Goal: Task Accomplishment & Management: Manage account settings

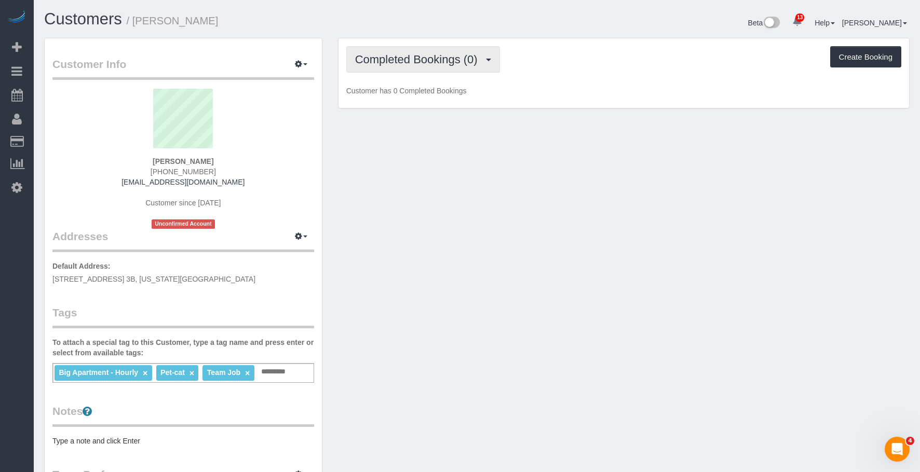
drag, startPoint x: 396, startPoint y: 63, endPoint x: 400, endPoint y: 90, distance: 26.7
click at [396, 63] on span "Completed Bookings (0)" at bounding box center [419, 59] width 128 height 13
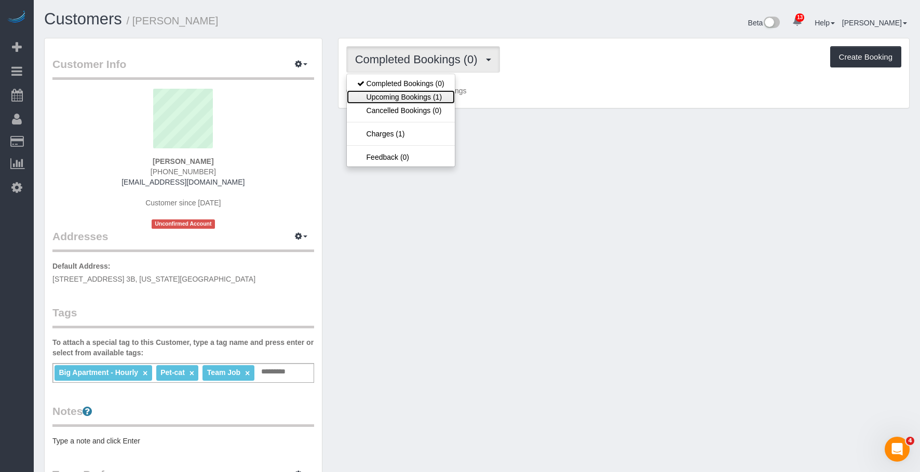
click at [401, 99] on link "Upcoming Bookings (1)" at bounding box center [401, 96] width 108 height 13
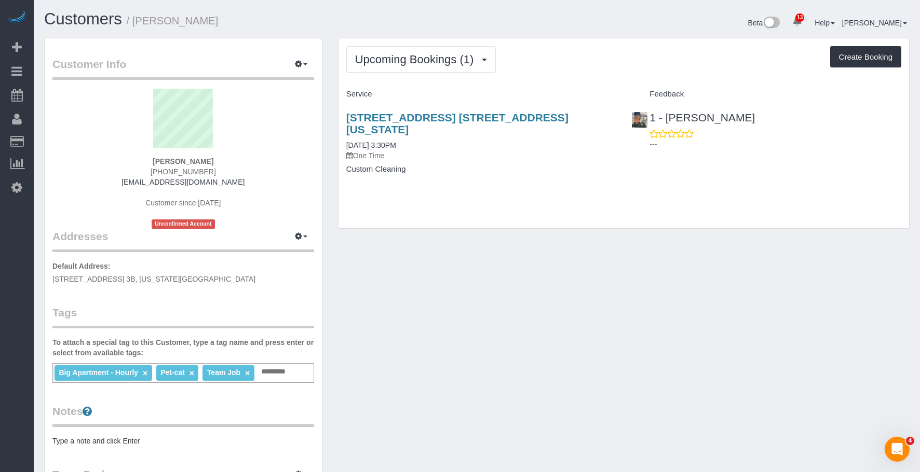
click at [483, 151] on p "One Time" at bounding box center [481, 156] width 270 height 10
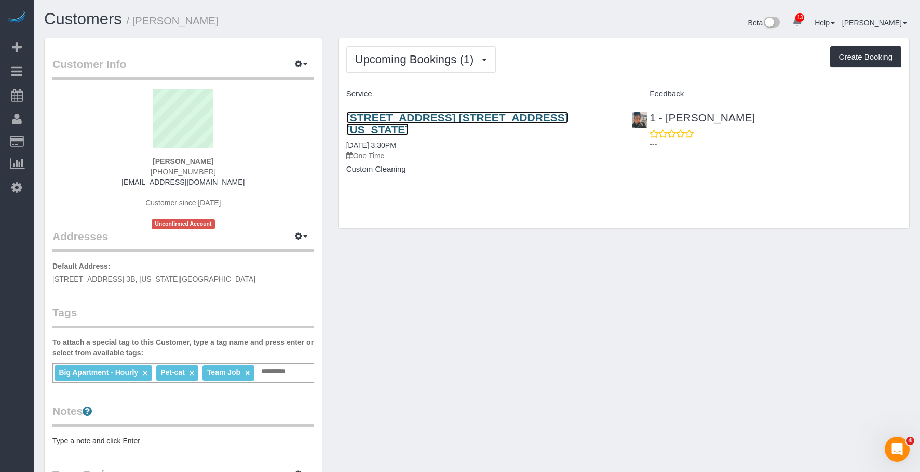
click at [494, 119] on link "131 Riverside Drive, Apt. 3b, New York, NY 10024" at bounding box center [457, 124] width 222 height 24
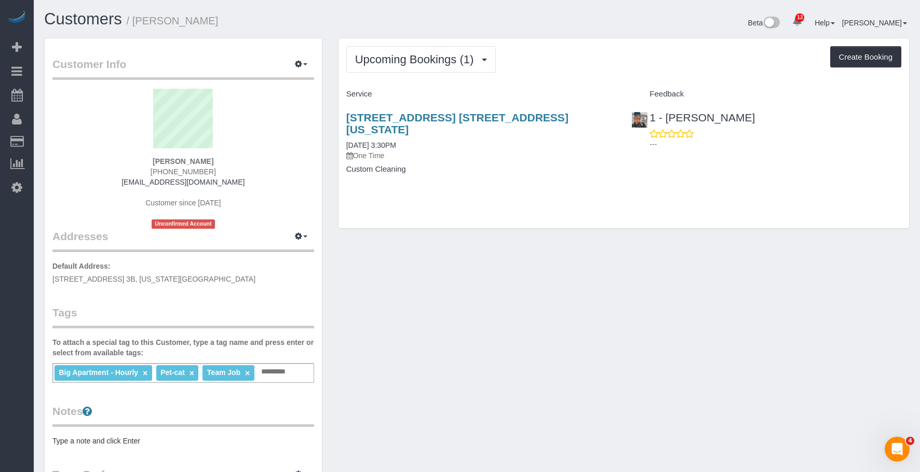
drag, startPoint x: 140, startPoint y: 22, endPoint x: 209, endPoint y: 18, distance: 69.1
click at [209, 18] on h1 "Customers / Holly Schneier" at bounding box center [256, 19] width 425 height 18
drag, startPoint x: 136, startPoint y: 16, endPoint x: 216, endPoint y: 20, distance: 80.0
click at [216, 20] on h1 "Customers / Holly Schneier" at bounding box center [256, 19] width 425 height 18
copy small "Holly Schneier"
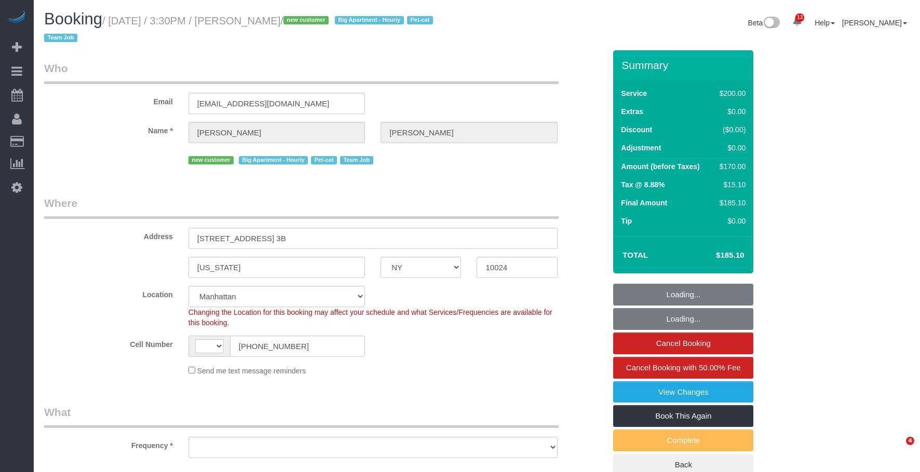
select select "NY"
select select "string:[GEOGRAPHIC_DATA]"
select select "object:755"
select select "150"
select select "number:56"
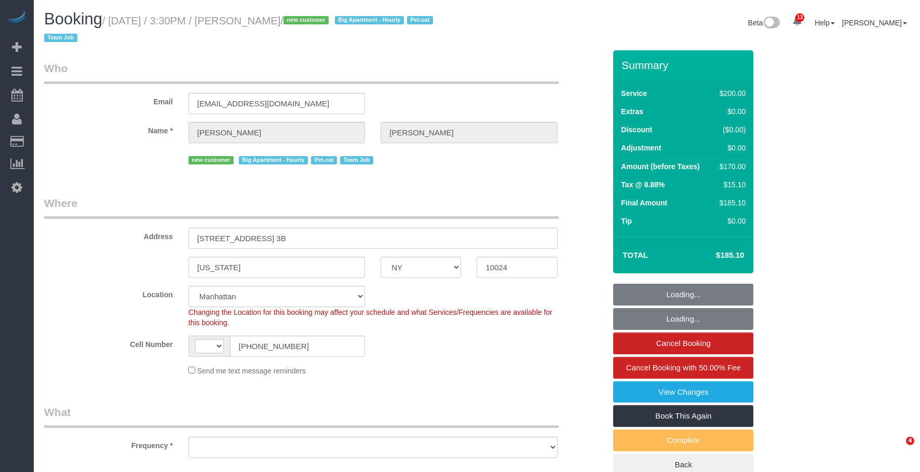
select select "number:68"
select select "number:14"
select select "number:5"
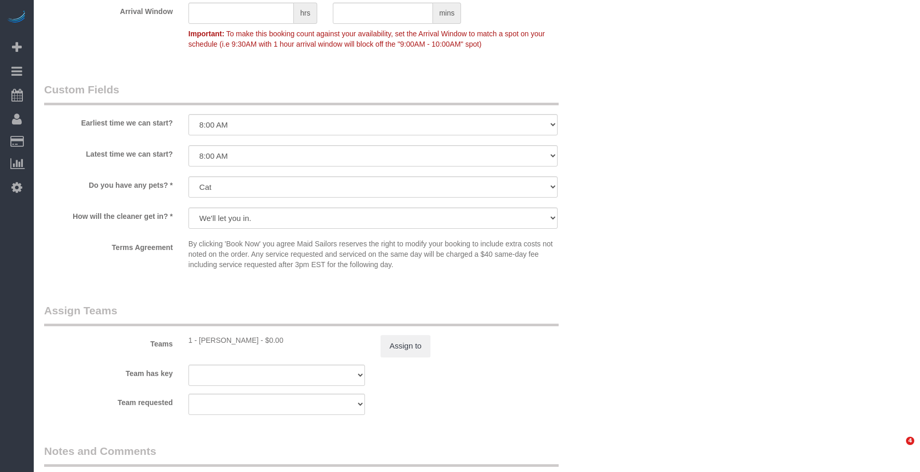
select select "object:1047"
select select "string:stripe-pm_1S2x4Y4VGloSiKo7I9q49Hh7"
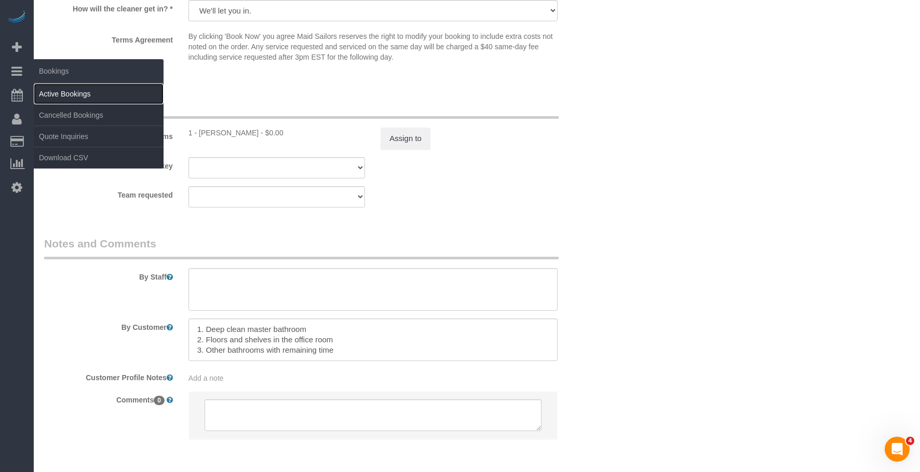
drag, startPoint x: 84, startPoint y: 96, endPoint x: 90, endPoint y: 92, distance: 6.8
click at [84, 96] on link "Active Bookings" at bounding box center [99, 94] width 130 height 21
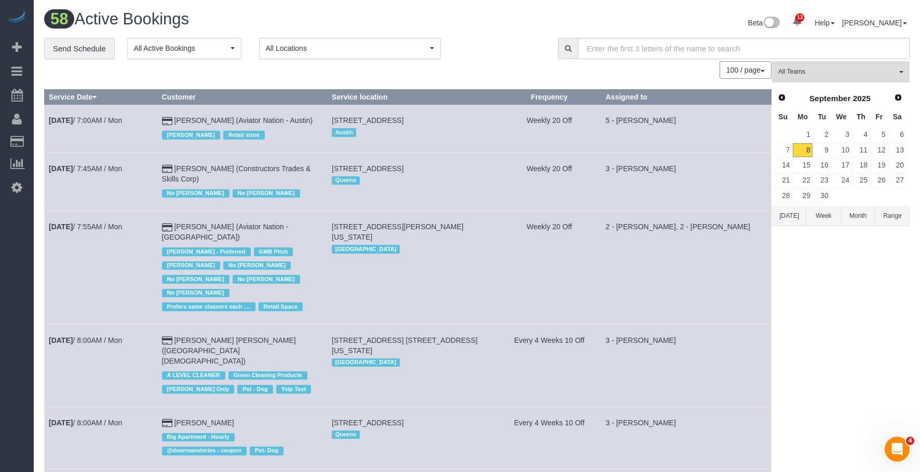
click at [859, 70] on span "All Teams" at bounding box center [837, 71] width 118 height 9
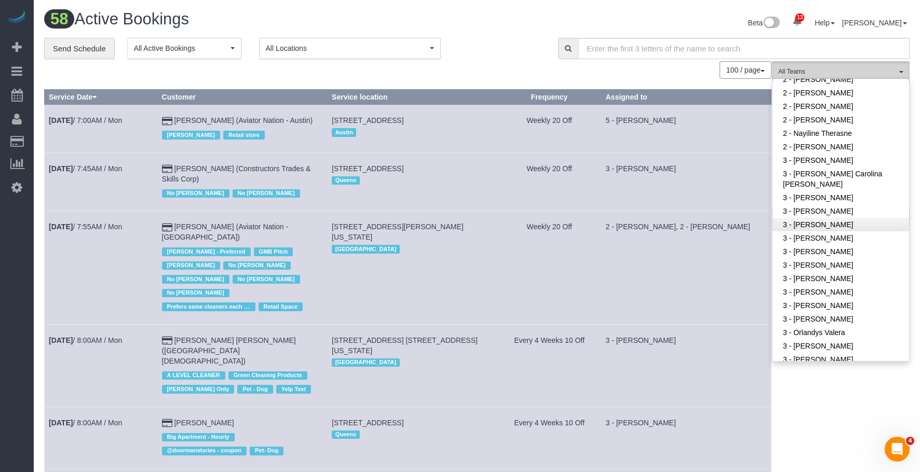
scroll to position [778, 0]
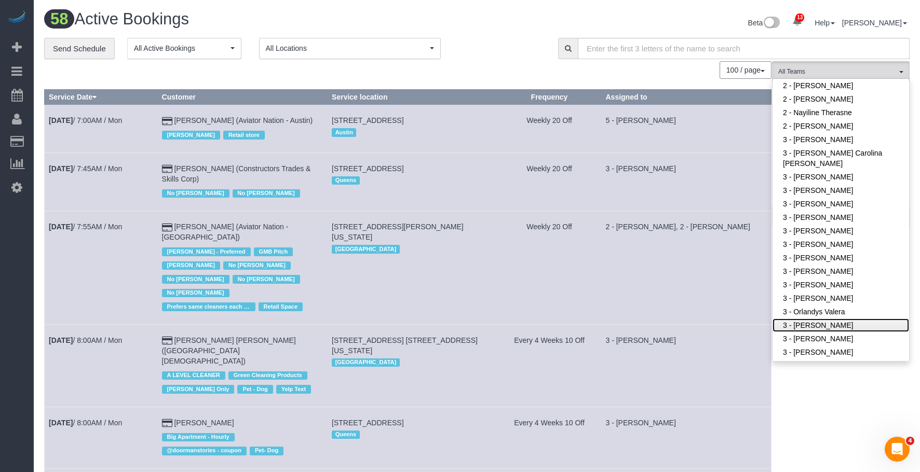
click at [837, 322] on link "3 - [PERSON_NAME]" at bounding box center [840, 325] width 136 height 13
click at [516, 50] on div "**********" at bounding box center [293, 49] width 498 height 22
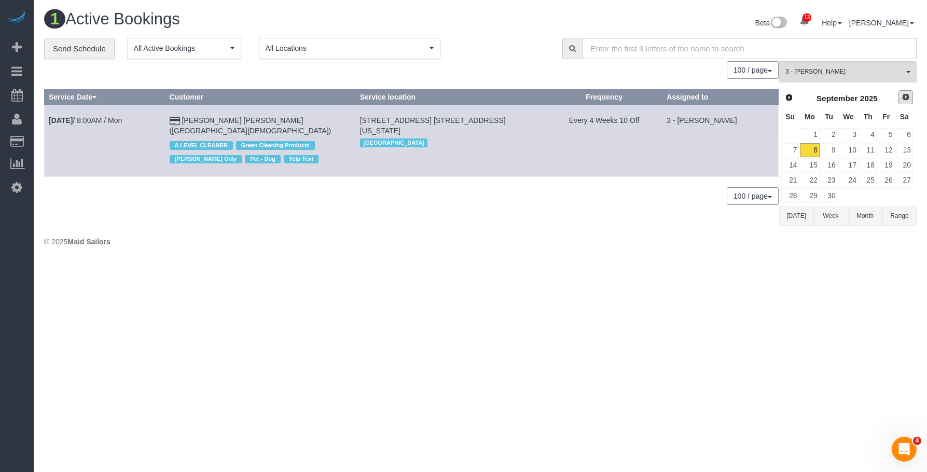
click at [905, 97] on span "Next" at bounding box center [906, 97] width 8 height 8
click at [870, 133] on link "2" at bounding box center [868, 135] width 17 height 14
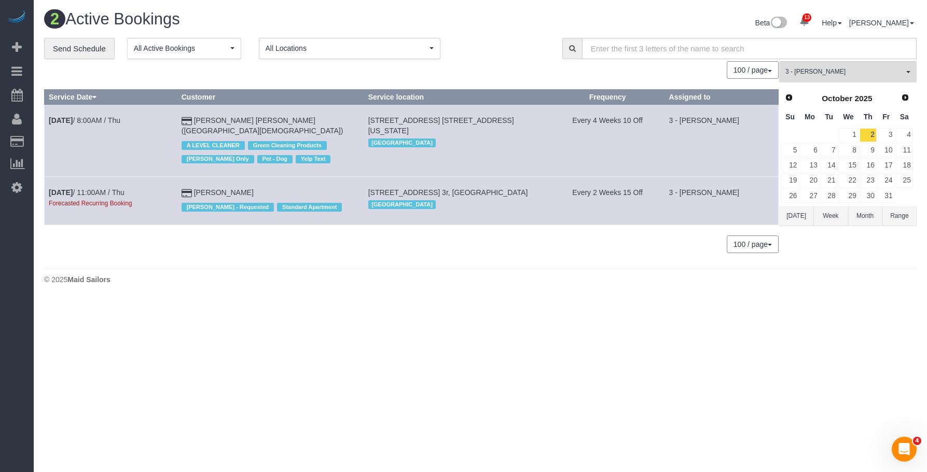
drag, startPoint x: 373, startPoint y: 192, endPoint x: 524, endPoint y: 184, distance: 150.7
click at [524, 184] on td "19 Park Street, Apt. 3r, Brooklyn, NY 11206 Brooklyn" at bounding box center [457, 201] width 187 height 48
copy span "19 Park Street, Apt. 3r, Brooklyn, NY 11206"
click at [842, 69] on span "3 - [PERSON_NAME]" at bounding box center [845, 71] width 118 height 9
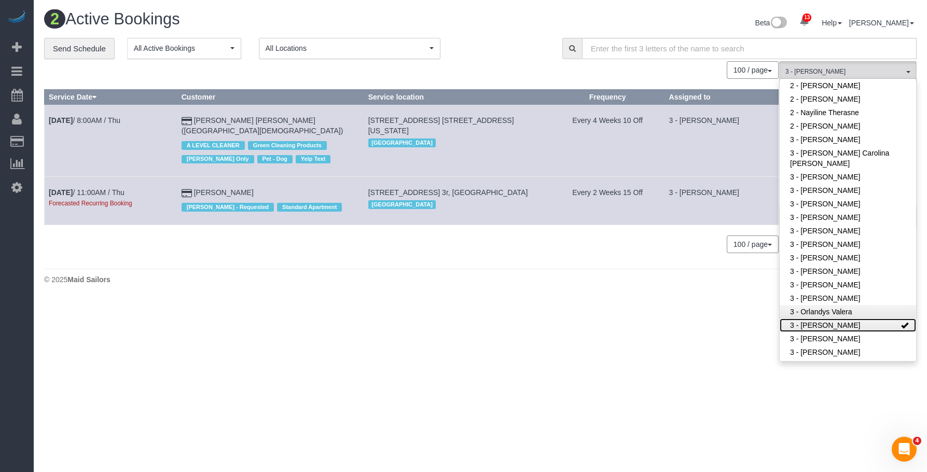
drag, startPoint x: 814, startPoint y: 322, endPoint x: 796, endPoint y: 310, distance: 21.7
click at [813, 322] on link "3 - [PERSON_NAME]" at bounding box center [848, 325] width 136 height 13
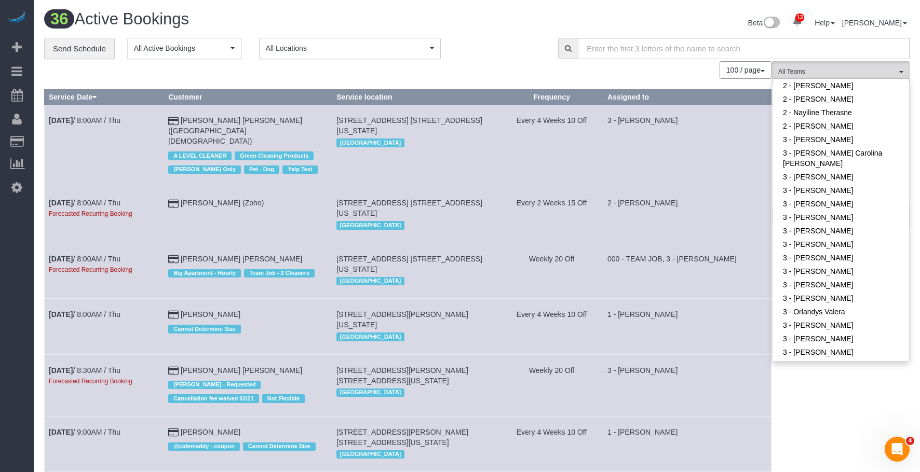
click at [520, 28] on div "Beta 13 Your Notifications You have 0 alerts × You have 1 to charge for 09/06/2…" at bounding box center [697, 24] width 441 height 28
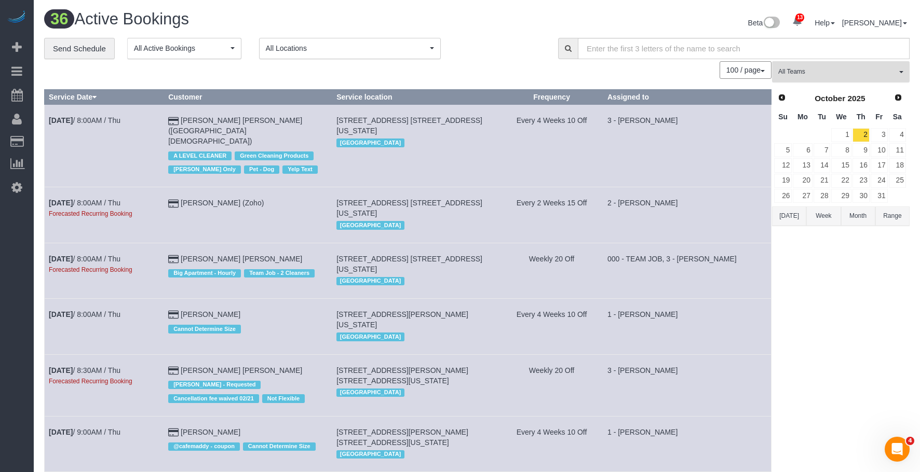
click at [870, 76] on span "All Teams" at bounding box center [837, 71] width 118 height 9
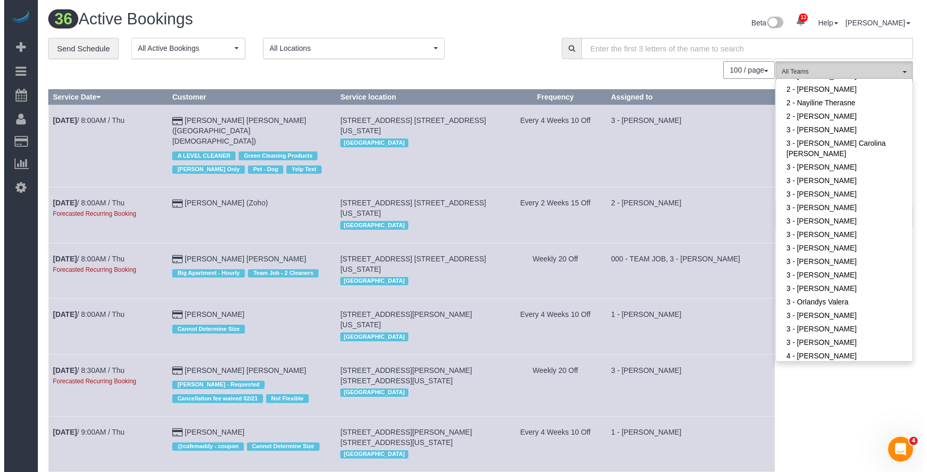
scroll to position [633, 0]
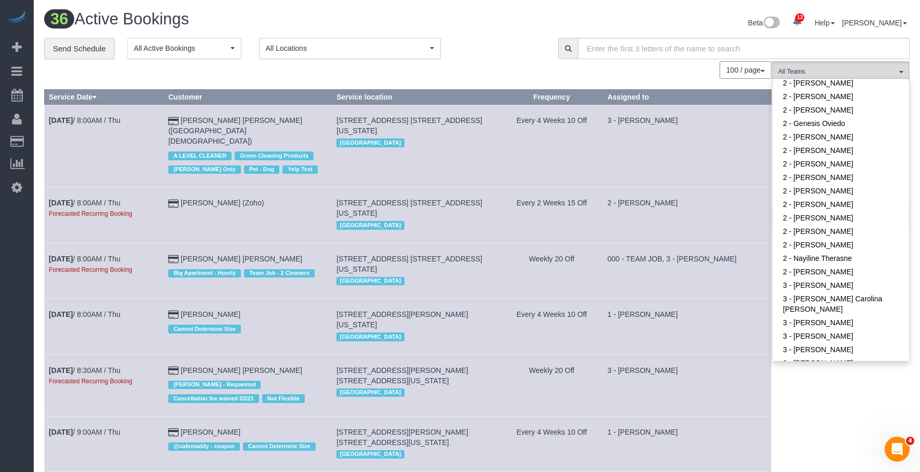
click at [513, 56] on div "**********" at bounding box center [293, 49] width 498 height 22
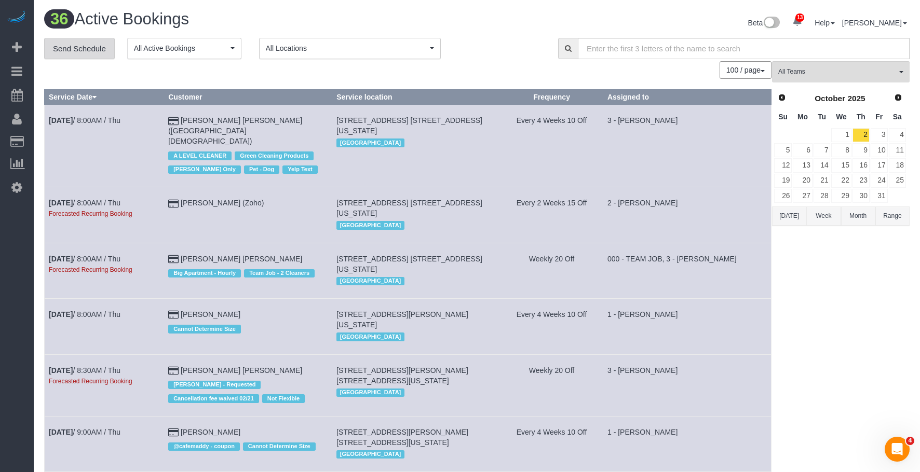
click at [88, 50] on link "Send Schedule" at bounding box center [79, 49] width 71 height 22
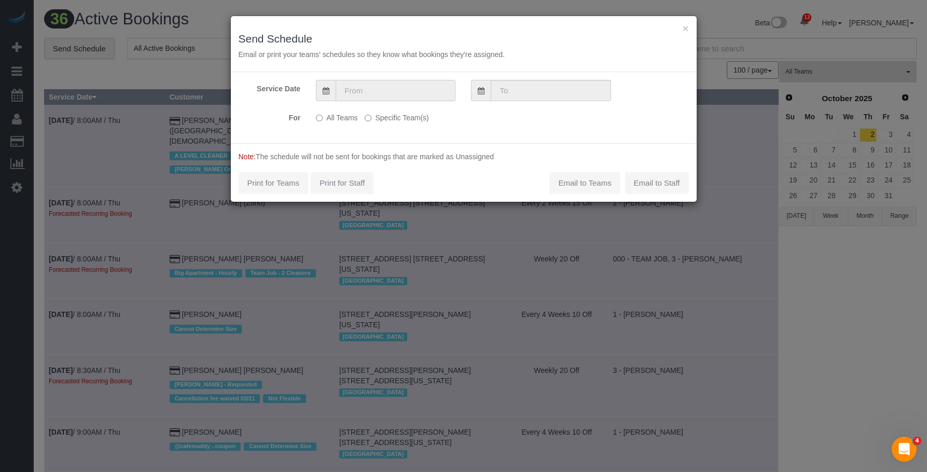
click at [399, 89] on input "text" at bounding box center [396, 90] width 120 height 21
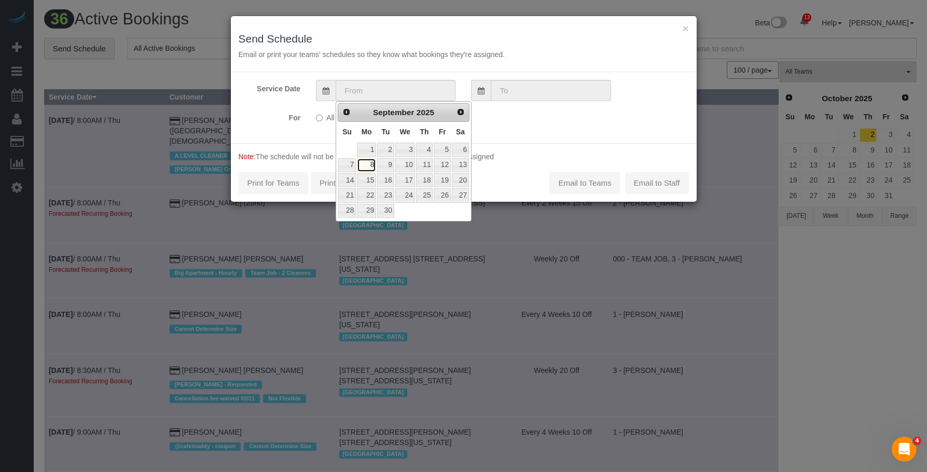
click at [374, 166] on link "8" at bounding box center [366, 165] width 19 height 14
type input "[DATE]"
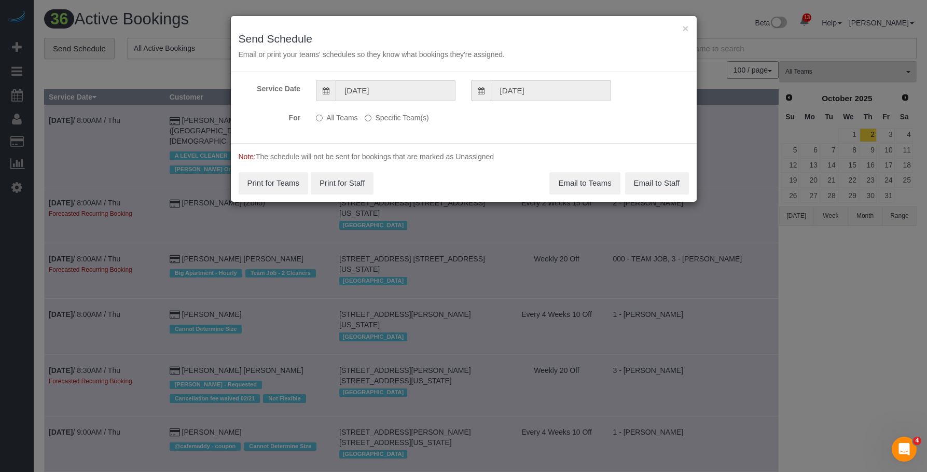
click at [411, 121] on label "Specific Team(s)" at bounding box center [397, 116] width 64 height 14
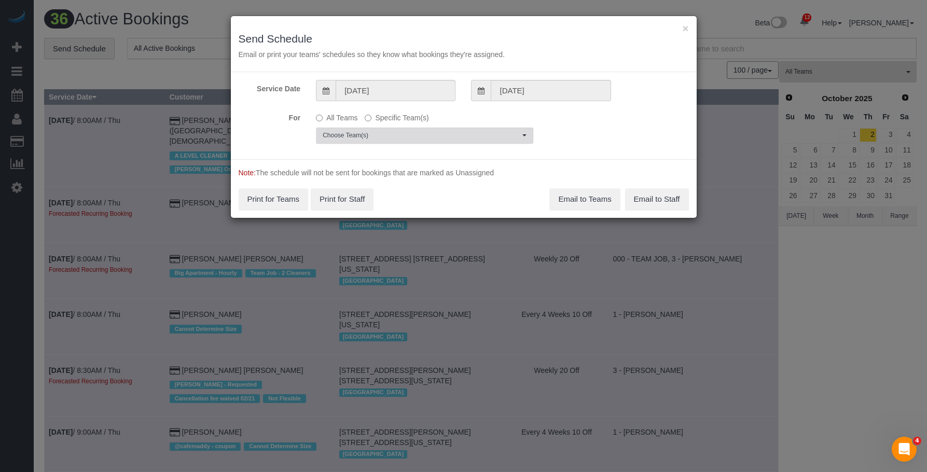
click at [448, 130] on button "Choose Team(s)" at bounding box center [424, 136] width 217 height 16
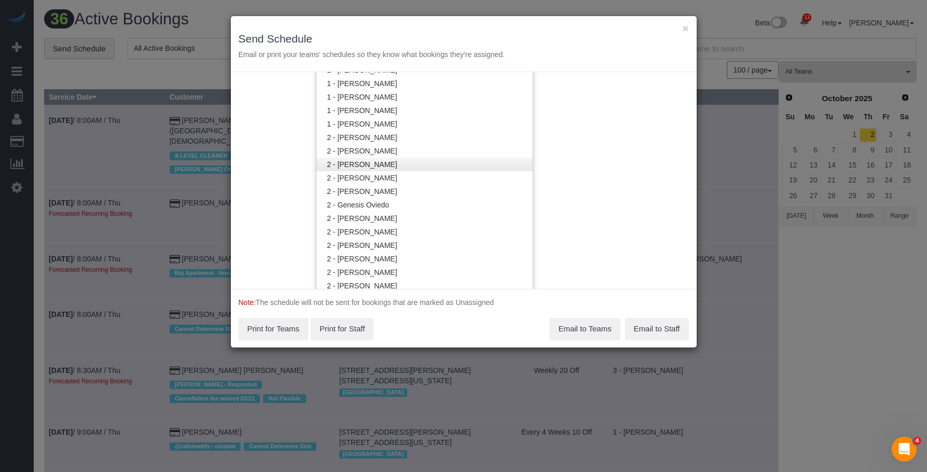
scroll to position [521, 0]
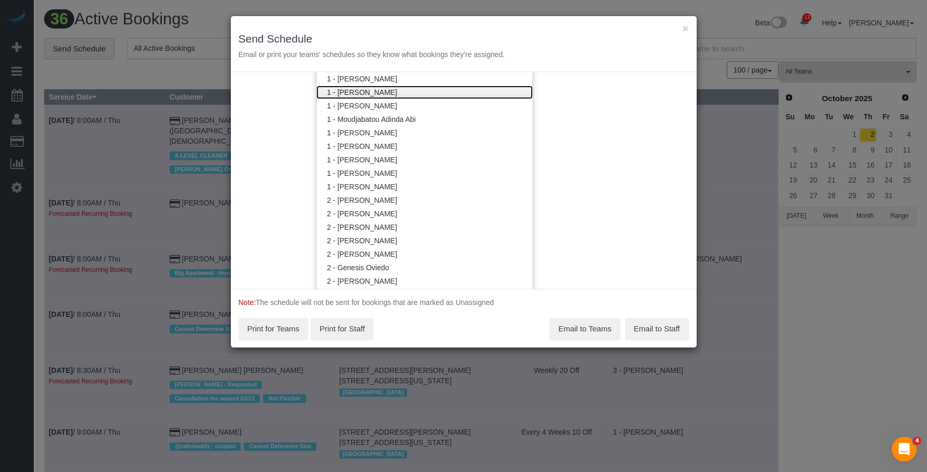
click at [378, 98] on link "1 - [PERSON_NAME]" at bounding box center [425, 92] width 216 height 13
click at [396, 92] on link "1 - [PERSON_NAME]" at bounding box center [425, 92] width 216 height 13
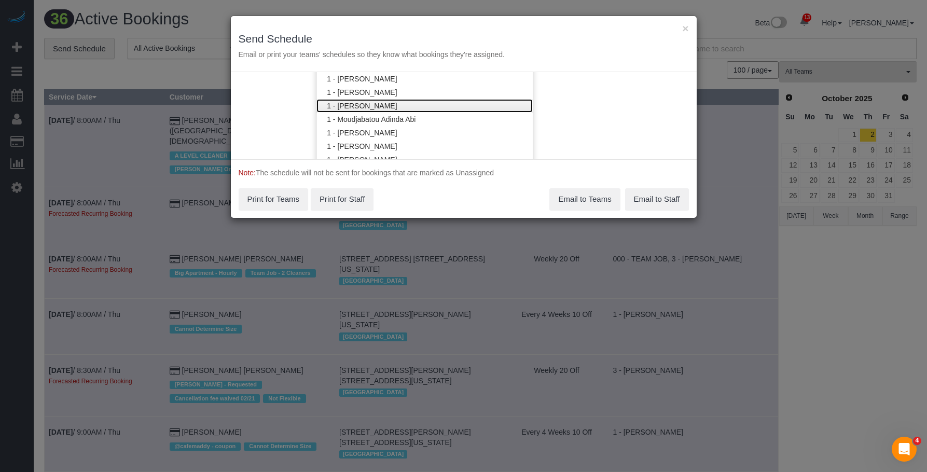
click at [390, 103] on link "1 - [PERSON_NAME]" at bounding box center [425, 105] width 216 height 13
click at [480, 29] on div "× Send Schedule Email or print your teams' schedules so they know what bookings…" at bounding box center [464, 44] width 466 height 56
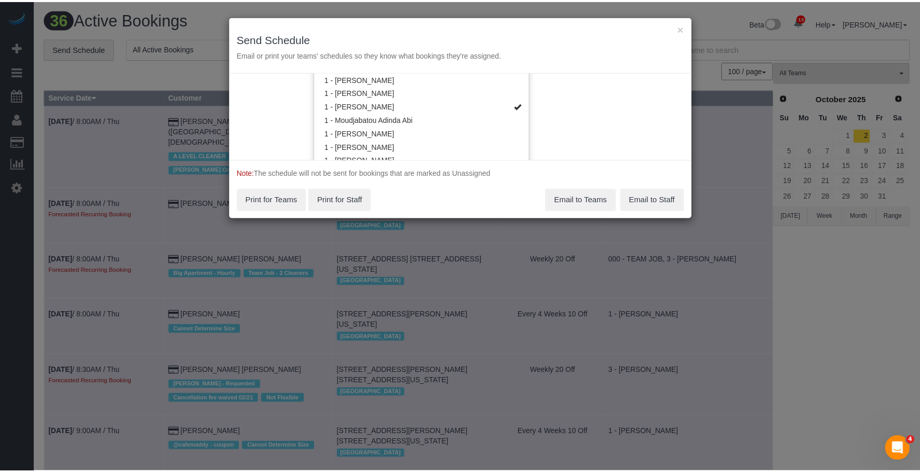
scroll to position [0, 0]
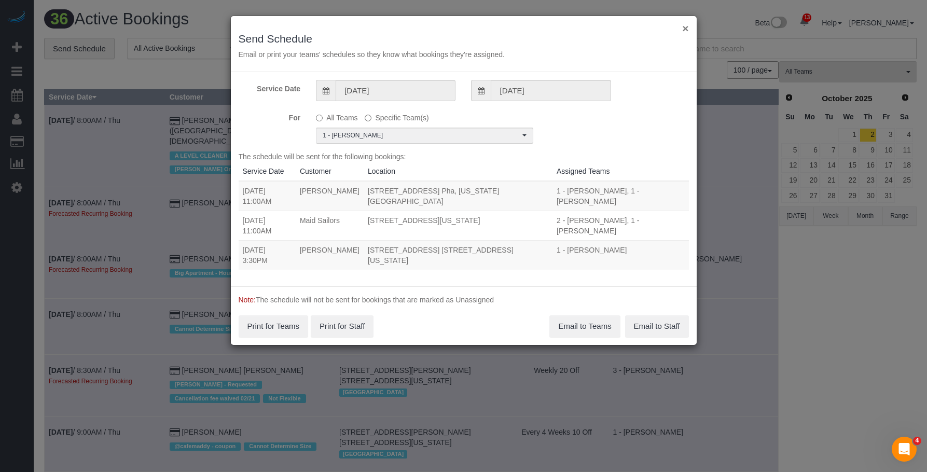
click at [685, 29] on button "×" at bounding box center [685, 28] width 6 height 11
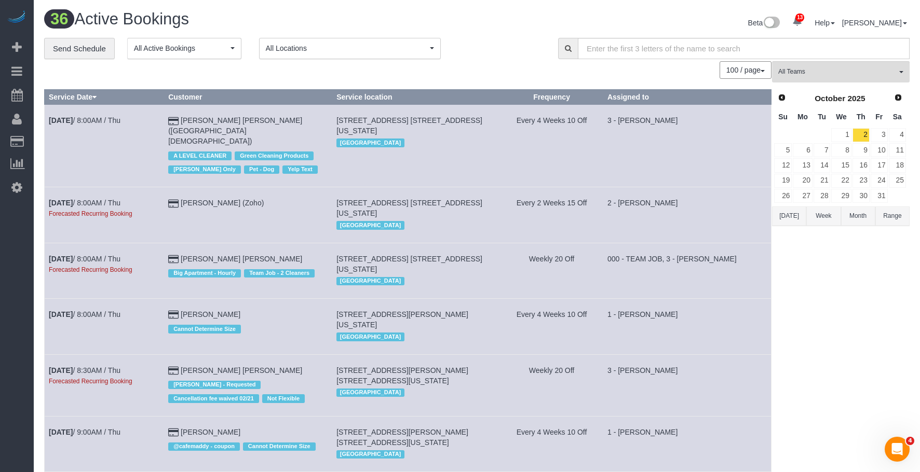
drag, startPoint x: 511, startPoint y: 43, endPoint x: 627, endPoint y: 3, distance: 123.1
click at [513, 42] on div "**********" at bounding box center [293, 49] width 498 height 22
drag, startPoint x: 70, startPoint y: 144, endPoint x: 188, endPoint y: 141, distance: 118.4
click at [70, 144] on link "Customers" at bounding box center [99, 141] width 130 height 21
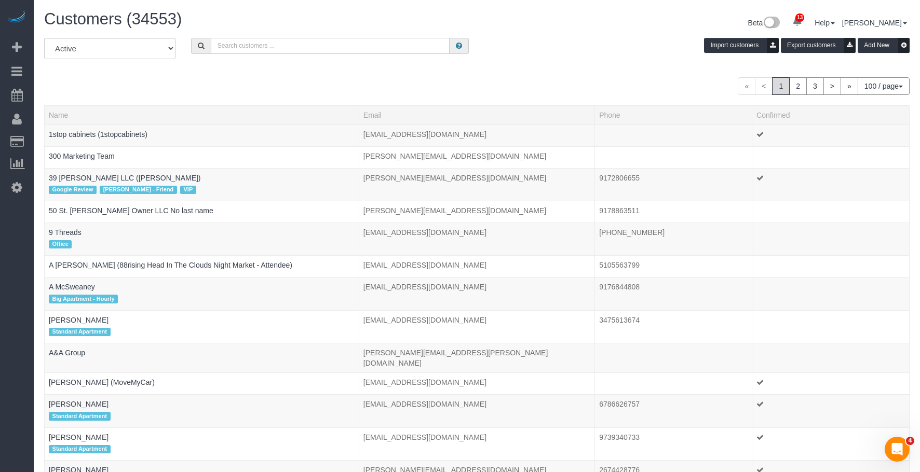
click at [367, 44] on input "text" at bounding box center [330, 46] width 239 height 16
paste input "Doug Smith"
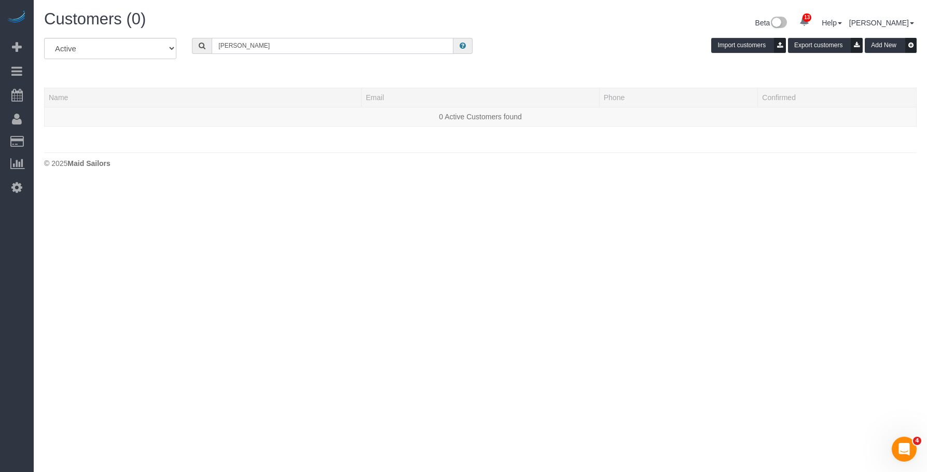
type input "Doug Smith"
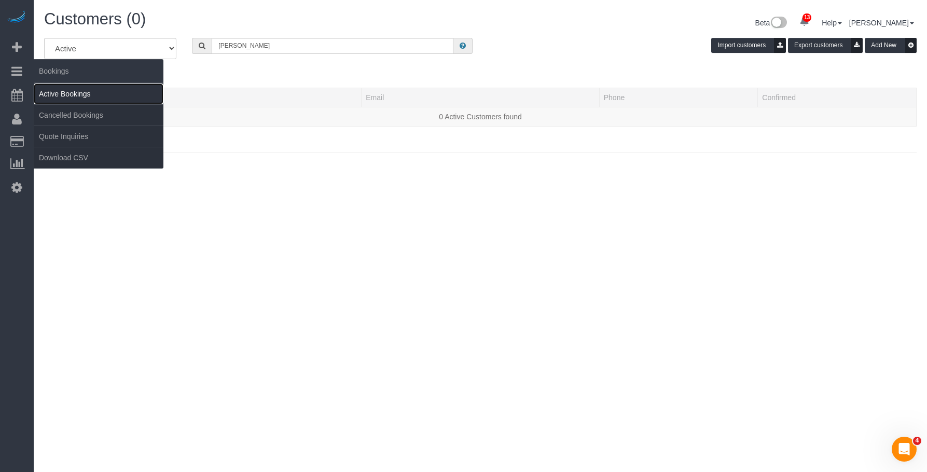
click at [61, 92] on link "Active Bookings" at bounding box center [99, 94] width 130 height 21
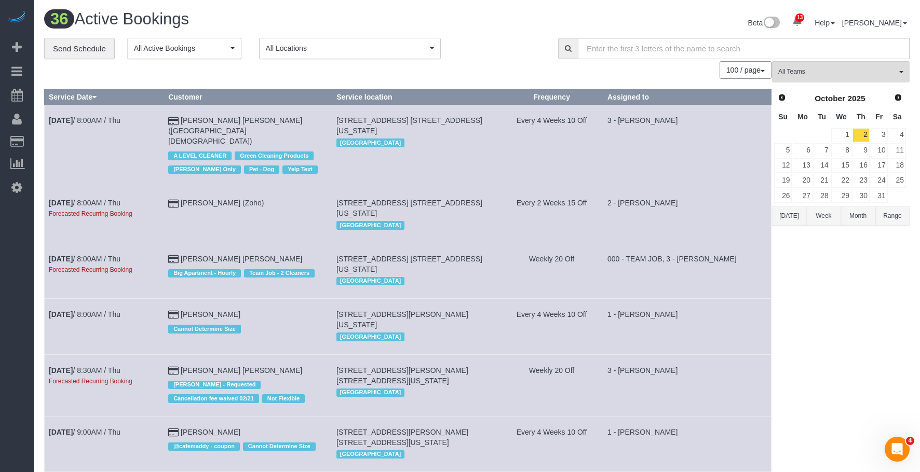
drag, startPoint x: 465, startPoint y: 19, endPoint x: 745, endPoint y: 111, distance: 294.3
click at [465, 19] on h1 "36 Active Bookings" at bounding box center [256, 19] width 425 height 18
click at [781, 97] on span "Prev" at bounding box center [781, 97] width 8 height 8
click at [829, 151] on link "9" at bounding box center [821, 150] width 17 height 14
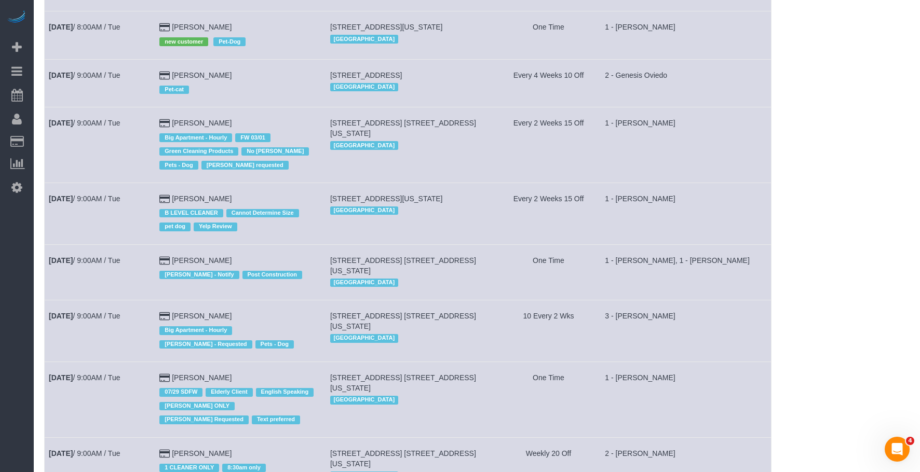
scroll to position [259, 0]
click at [461, 280] on div "[GEOGRAPHIC_DATA]" at bounding box center [411, 282] width 162 height 13
click at [109, 260] on link "Sep 9th / 9:00AM / Tue" at bounding box center [84, 260] width 71 height 8
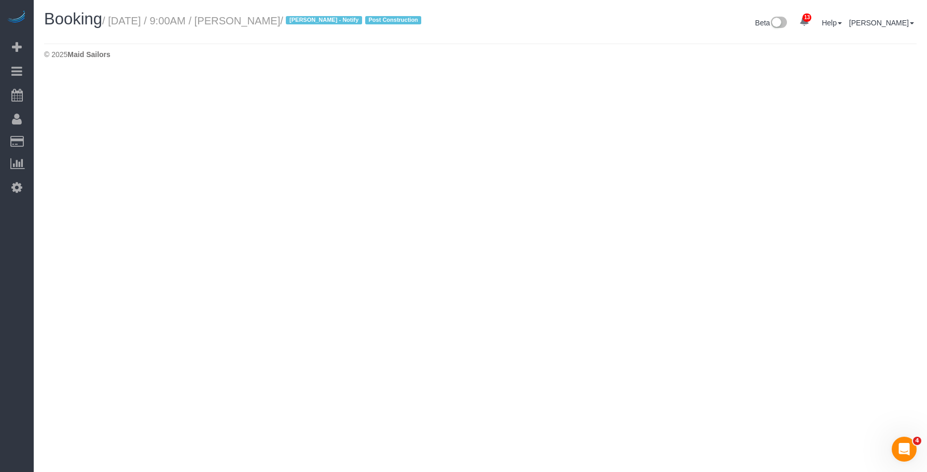
select select "NY"
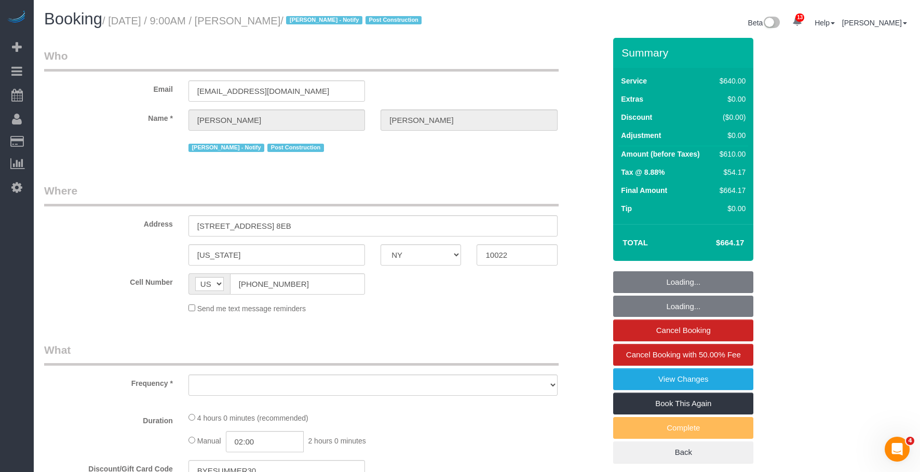
select select "object:8067"
select select "string:stripe-pm_1S0OB64VGloSiKo77nNujPK3"
select select "2"
select select "240"
select select "number:89"
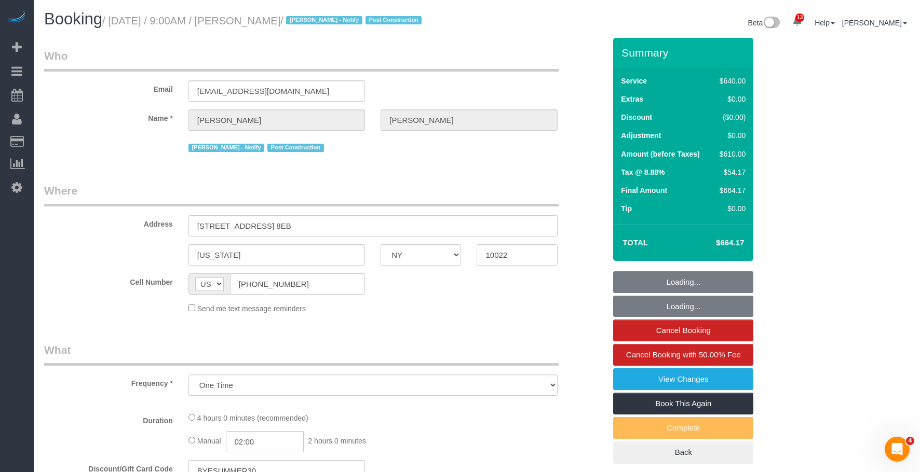
select select "number:90"
select select "number:15"
select select "number:7"
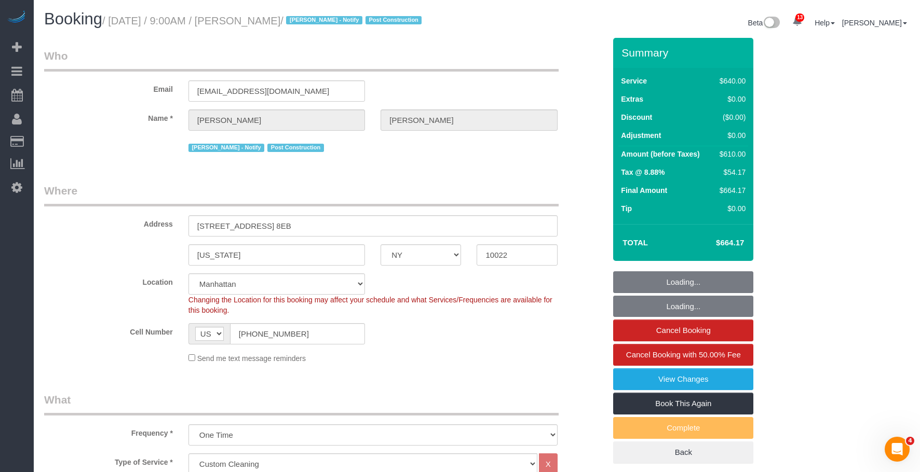
select select "object:8352"
select select "spot41"
click at [432, 193] on legend "Where" at bounding box center [301, 194] width 514 height 23
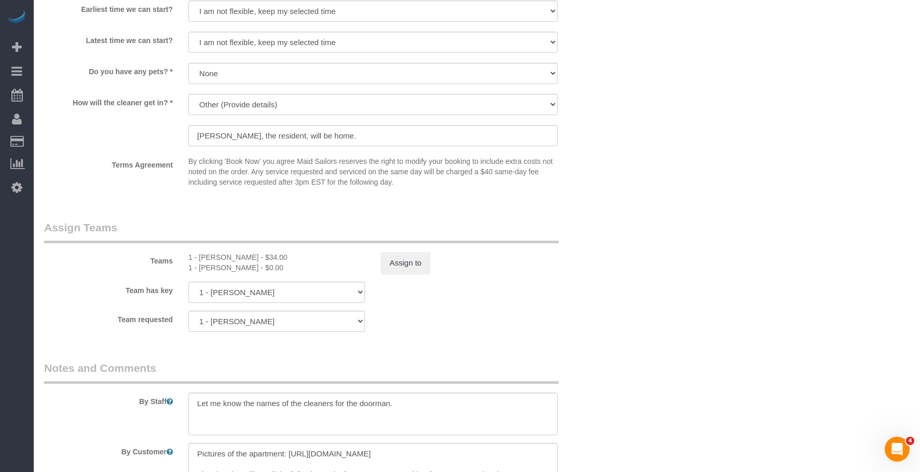
scroll to position [1038, 0]
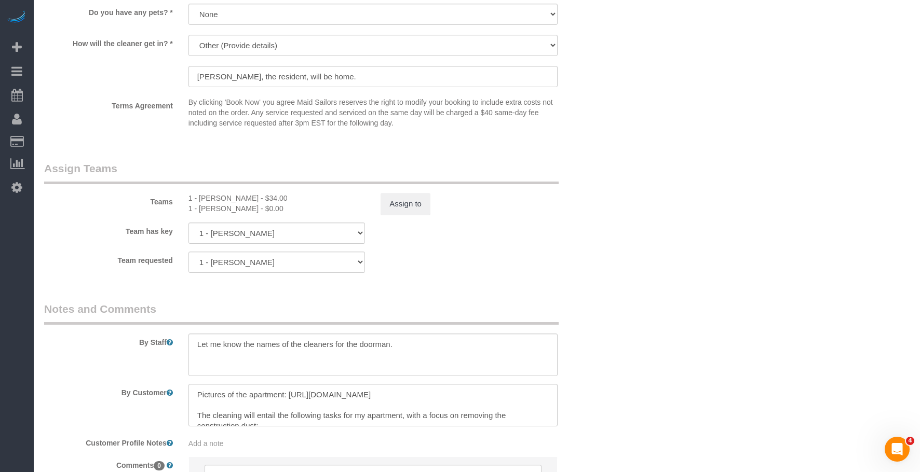
drag, startPoint x: 200, startPoint y: 200, endPoint x: 249, endPoint y: 195, distance: 49.6
click at [249, 195] on div "1 - Kariluz Romero - $34.00" at bounding box center [276, 198] width 176 height 10
copy div "Kariluz Romero"
drag, startPoint x: 198, startPoint y: 210, endPoint x: 243, endPoint y: 207, distance: 44.7
click at [243, 207] on div "1 - Xiomara Inga - $0.00" at bounding box center [276, 208] width 176 height 10
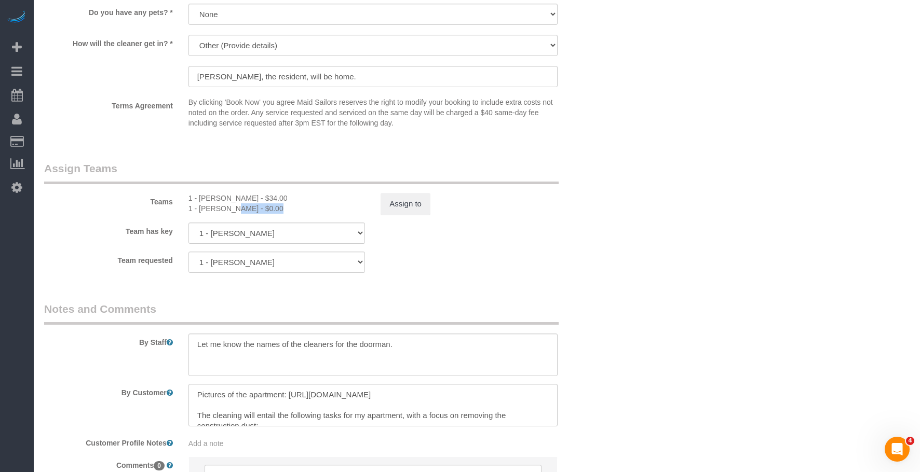
copy div "Xiomara Inga"
click at [539, 255] on div "Team requested 1 - Kariluz Romero 1 - Xiomara Inga 000- Donna Mercado 000 - Par…" at bounding box center [324, 262] width 577 height 21
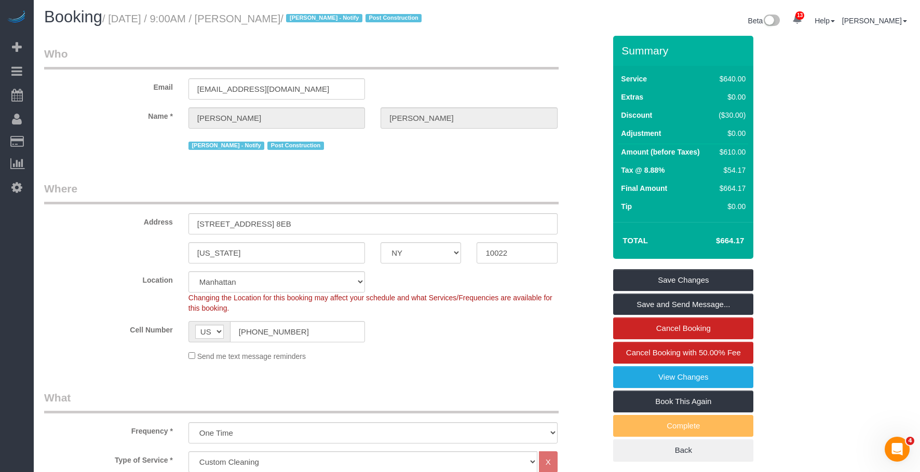
scroll to position [0, 0]
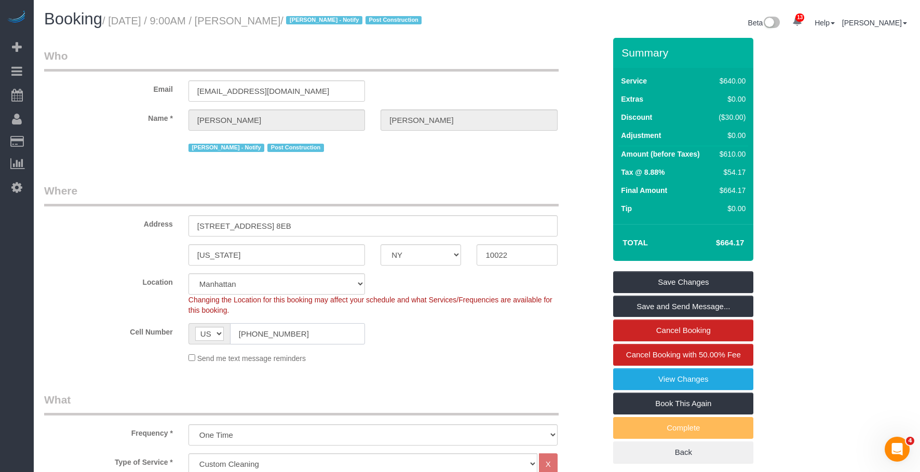
click at [303, 337] on input "(646) 331-3684" at bounding box center [297, 333] width 135 height 21
drag, startPoint x: 259, startPoint y: 20, endPoint x: 327, endPoint y: 21, distance: 68.0
click at [327, 21] on small "/ September 09, 2025 / 9:00AM / Douglas Smith / Jacky Xu - Notify Post Construc…" at bounding box center [263, 20] width 322 height 11
click at [262, 22] on small "/ September 09, 2025 / 9:00AM / Douglas Smith / Jacky Xu - Notify Post Construc…" at bounding box center [263, 20] width 322 height 11
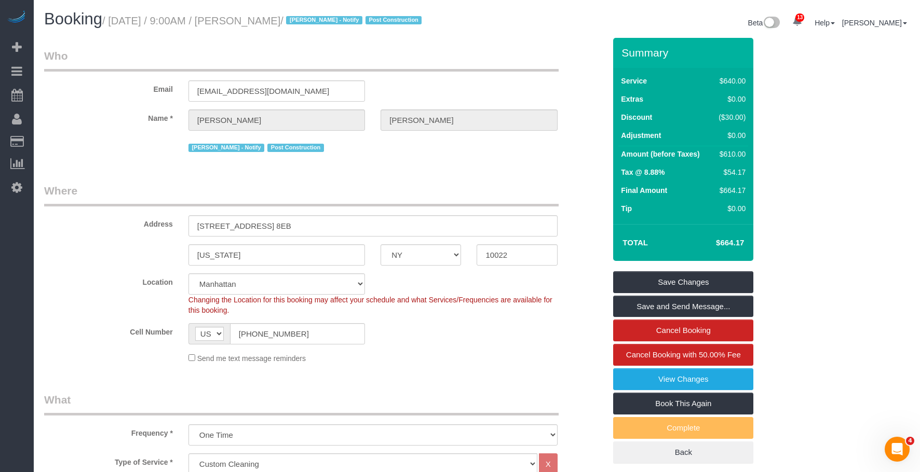
click at [279, 24] on small "/ September 09, 2025 / 9:00AM / Douglas Smith / Jacky Xu - Notify Post Construc…" at bounding box center [263, 20] width 322 height 11
click at [264, 23] on small "/ September 09, 2025 / 9:00AM / Douglas Smith / Jacky Xu - Notify Post Construc…" at bounding box center [263, 20] width 322 height 11
drag, startPoint x: 261, startPoint y: 19, endPoint x: 327, endPoint y: 15, distance: 67.1
click at [327, 15] on small "/ September 09, 2025 / 9:00AM / Douglas Smith / Jacky Xu - Notify Post Construc…" at bounding box center [263, 20] width 322 height 11
copy small "Douglas Smith"
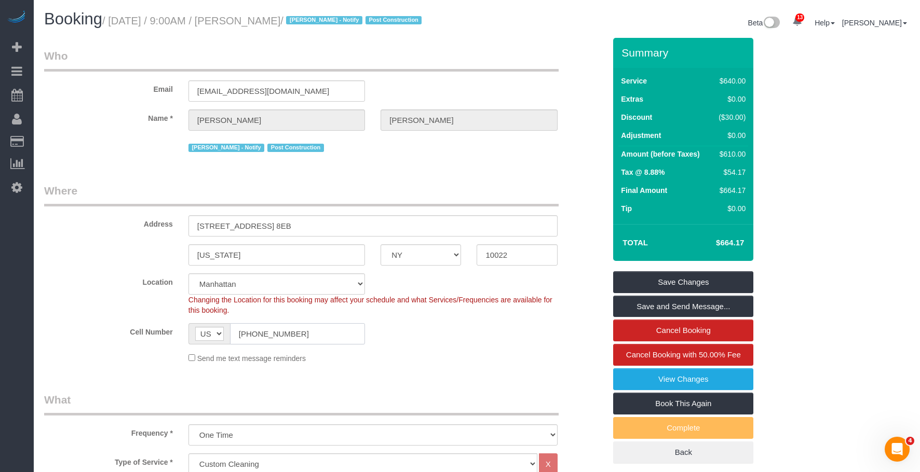
drag, startPoint x: 309, startPoint y: 331, endPoint x: 146, endPoint y: 321, distance: 163.3
click at [146, 323] on div "Cell Number AF AL DZ AD AO AI AQ AG AR AM AW AU AT AZ BS BH BD BB BY BE BZ BJ B…" at bounding box center [324, 333] width 577 height 21
drag, startPoint x: 114, startPoint y: 22, endPoint x: 326, endPoint y: 24, distance: 212.3
click at [326, 24] on small "/ September 09, 2025 / 9:00AM / Douglas Smith / Jacky Xu - Notify Post Construc…" at bounding box center [263, 20] width 322 height 11
copy small "September 09, 2025 / 9:00AM / Douglas Smith"
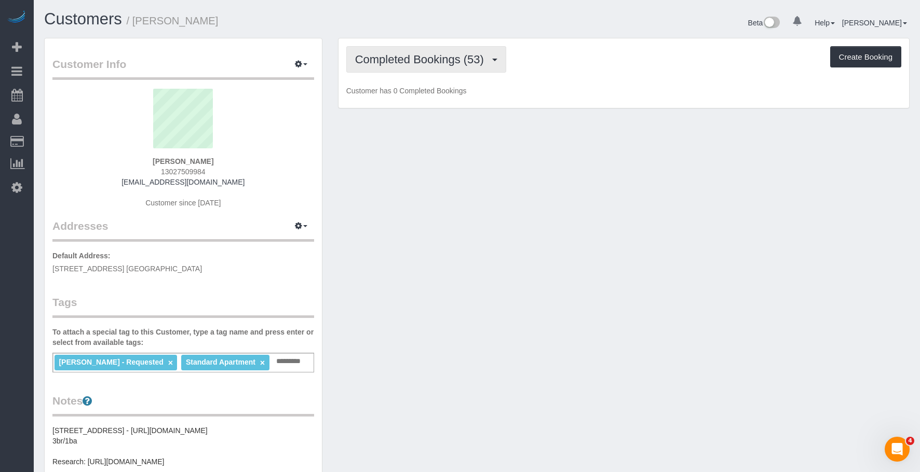
click at [431, 57] on span "Completed Bookings (53)" at bounding box center [422, 59] width 134 height 13
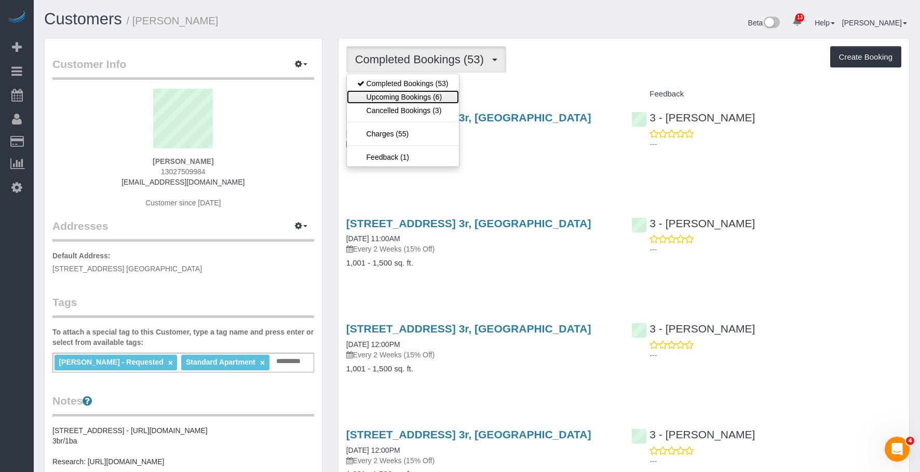
click at [415, 97] on link "Upcoming Bookings (6)" at bounding box center [403, 96] width 112 height 13
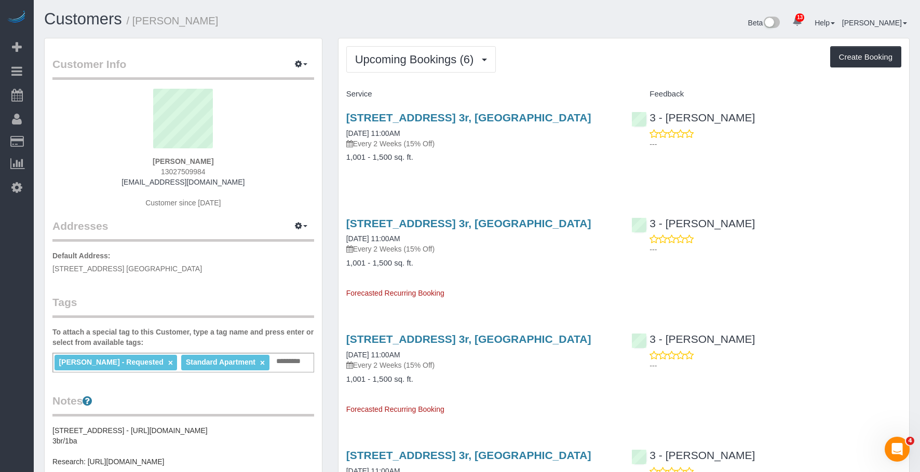
click at [486, 143] on p "Every 2 Weeks (15% Off)" at bounding box center [481, 144] width 270 height 10
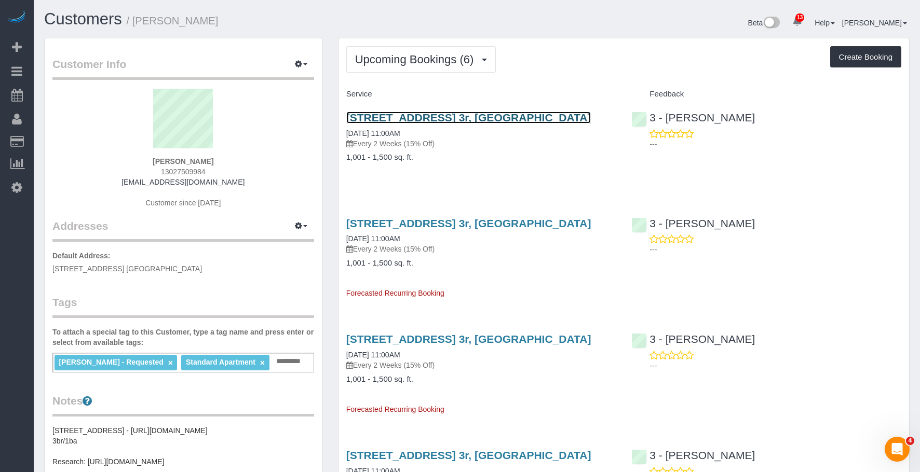
click at [505, 115] on link "[STREET_ADDRESS] 3r, [GEOGRAPHIC_DATA]" at bounding box center [468, 118] width 245 height 12
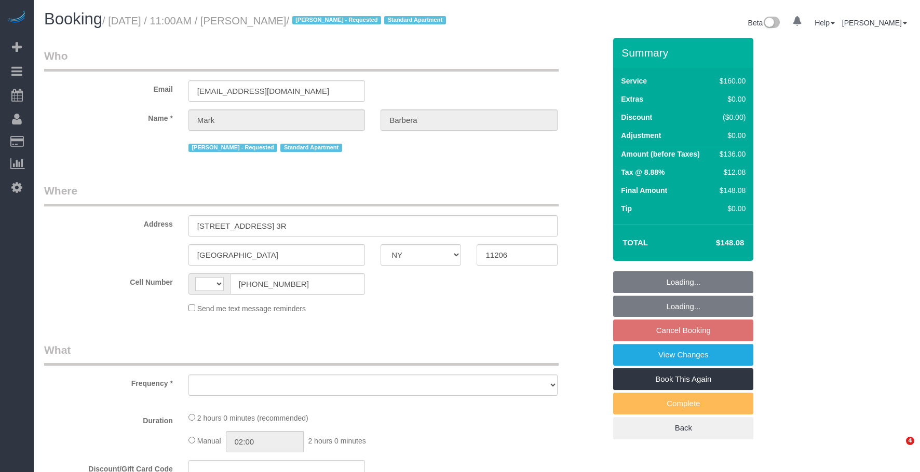
select select "NY"
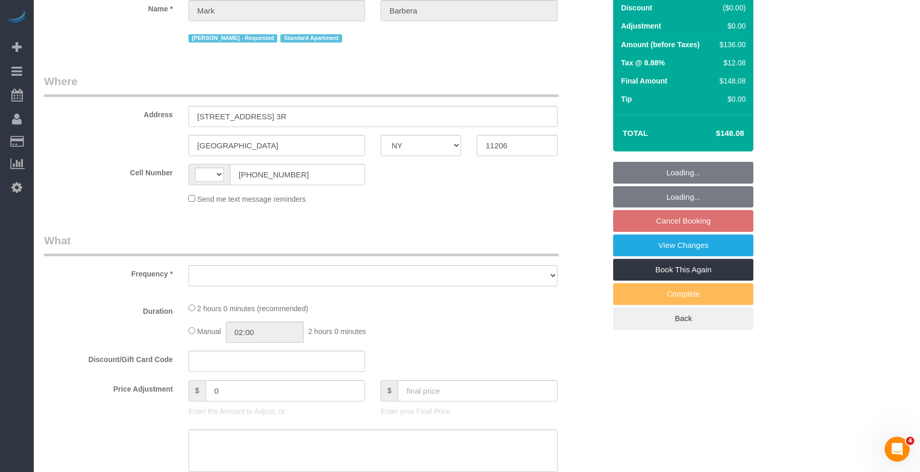
select select "string:[GEOGRAPHIC_DATA]"
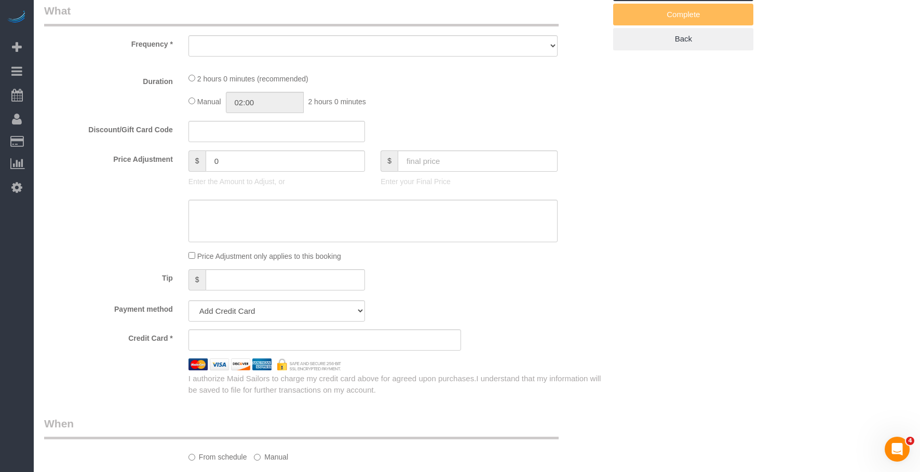
select select "object:829"
select select "string:stripe-pm_1Mo8EL4VGloSiKo7RoYxd5JT"
select select "spot4"
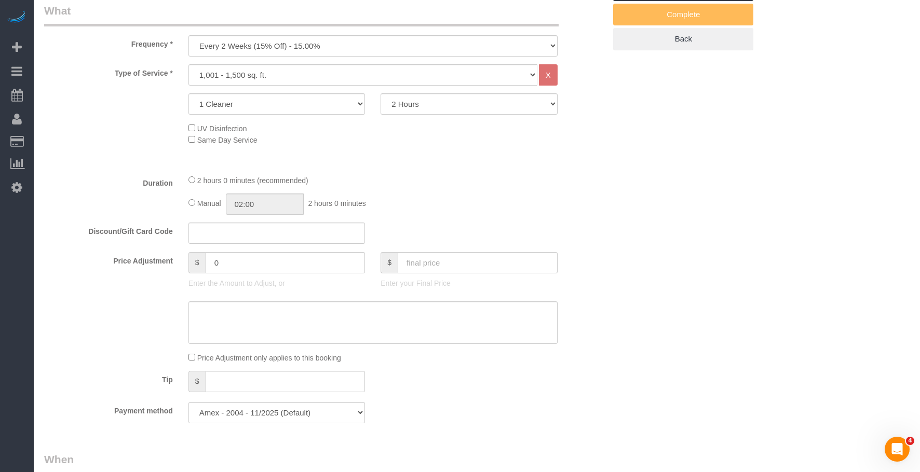
scroll to position [415, 0]
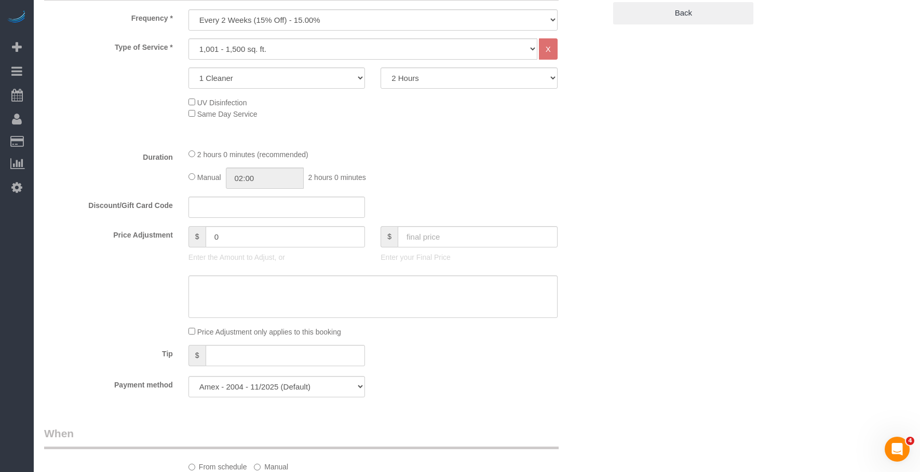
select select "number:89"
select select "number:90"
select select "number:15"
select select "number:5"
select select "object:1356"
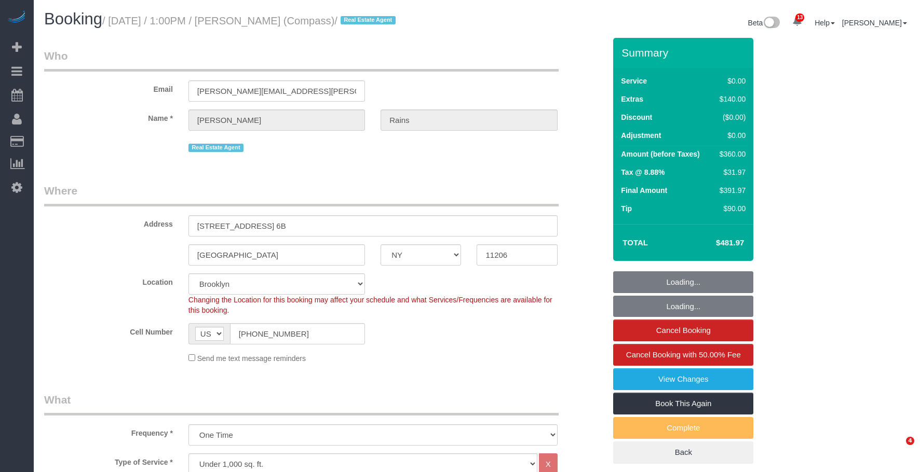
select select "NY"
select select "2"
select select "string:stripe-pm_1S4Q8b4VGloSiKo7y8bTb64Z"
select select "spot1"
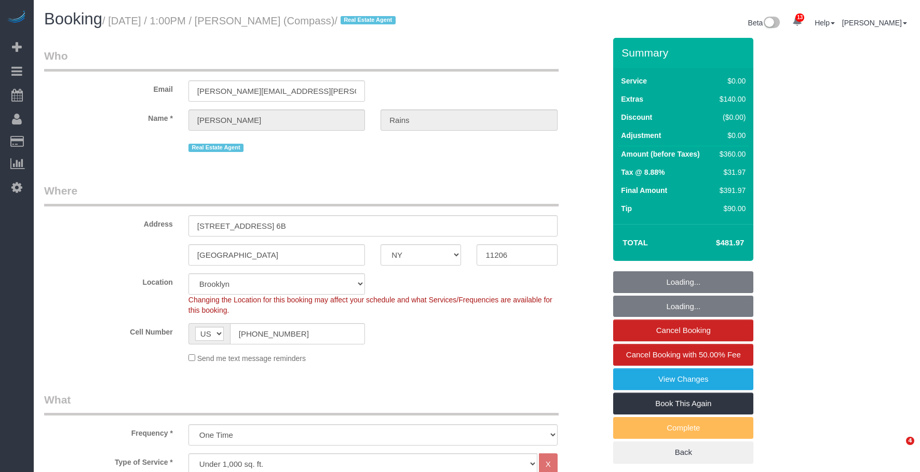
select select "number:89"
select select "number:90"
select select "number:15"
select select "number:5"
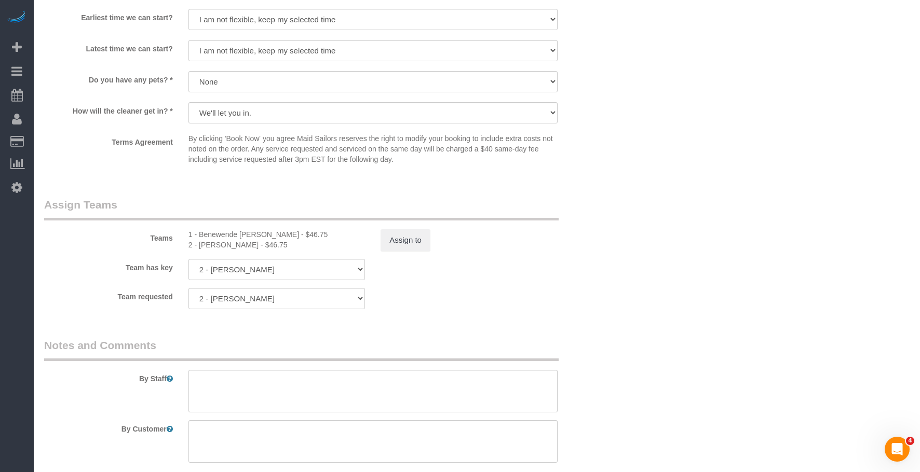
scroll to position [1297, 0]
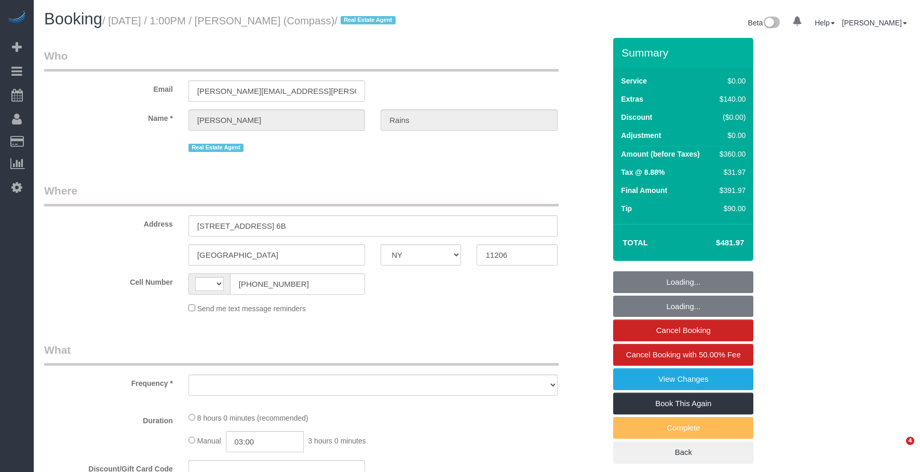
select select "NY"
select select "string:stripe-pm_1S4Q8b4VGloSiKo7y8bTb64Z"
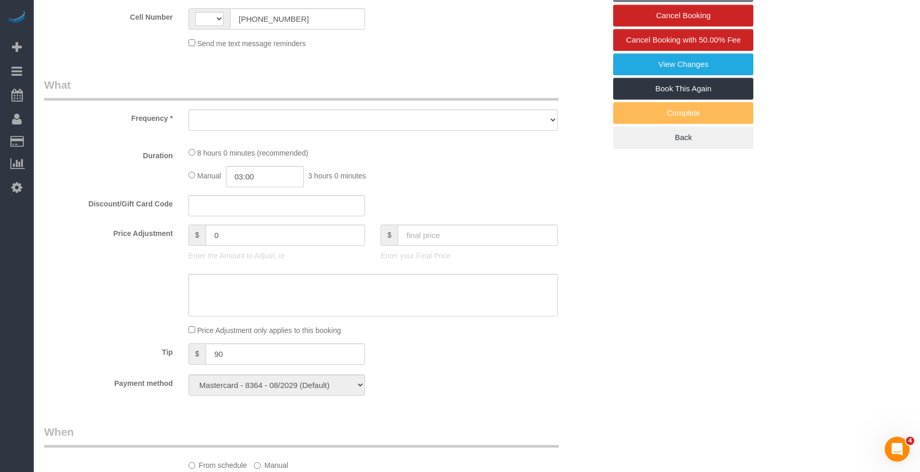
select select "string:US"
select select "object:892"
select select "number:89"
select select "number:90"
select select "number:15"
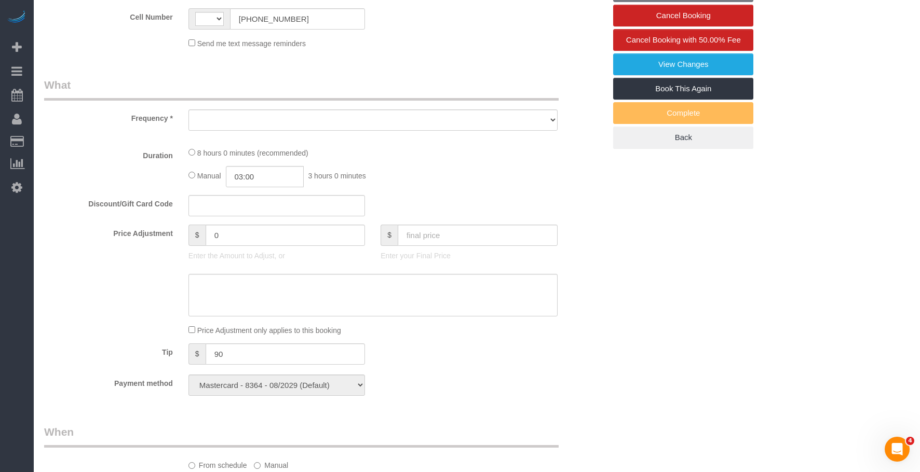
select select "number:5"
select select "spot1"
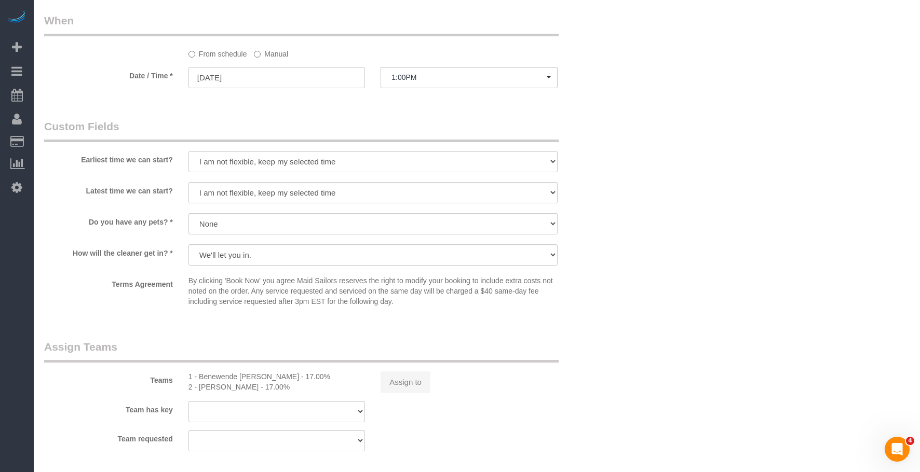
select select "2"
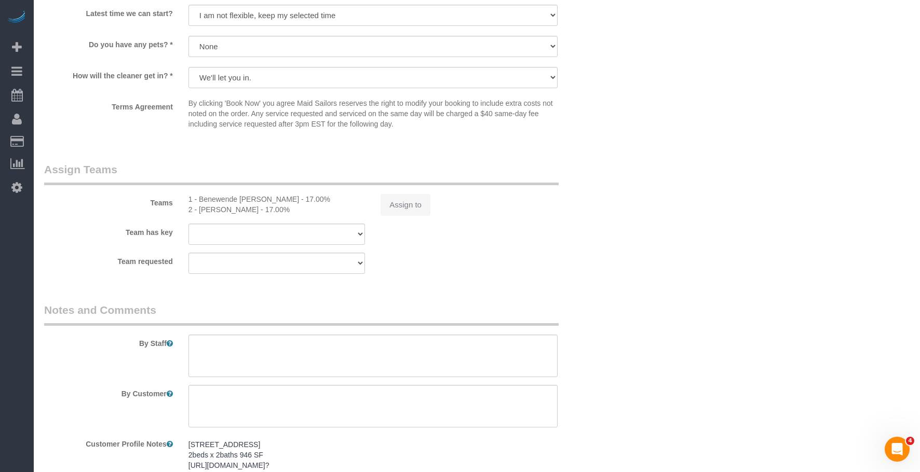
select select "object:1004"
select select "2"
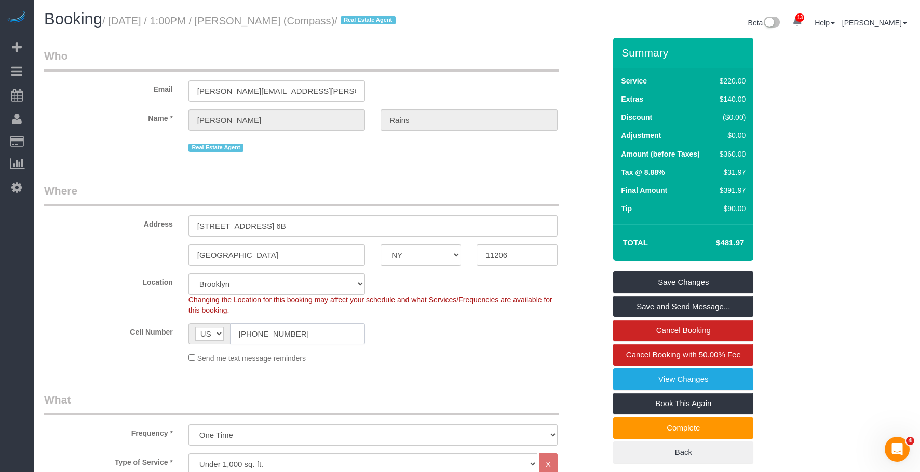
drag, startPoint x: 293, startPoint y: 332, endPoint x: 234, endPoint y: 322, distance: 60.4
click at [202, 324] on div "AF AL DZ AD AO AI AQ AG AR AM AW AU AT AZ BS BH BD BB BY BE BZ BJ BM BT BO BA B…" at bounding box center [276, 333] width 176 height 21
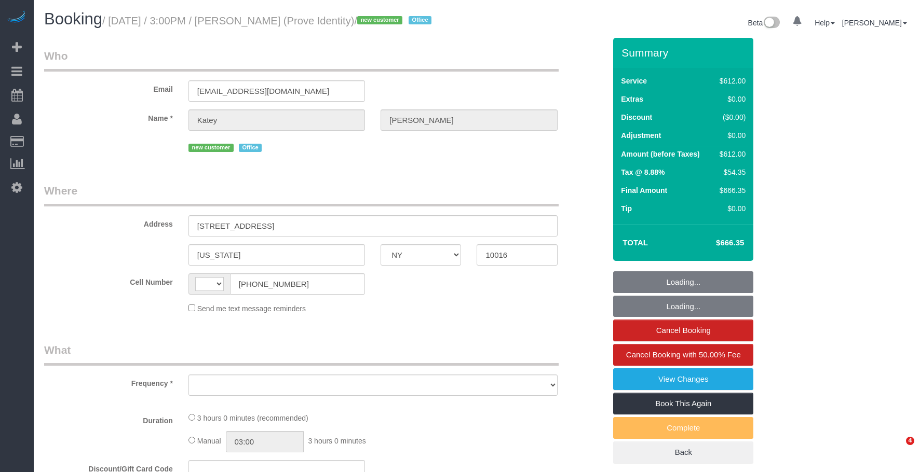
select select "NY"
select select "string:US"
select select "object:498"
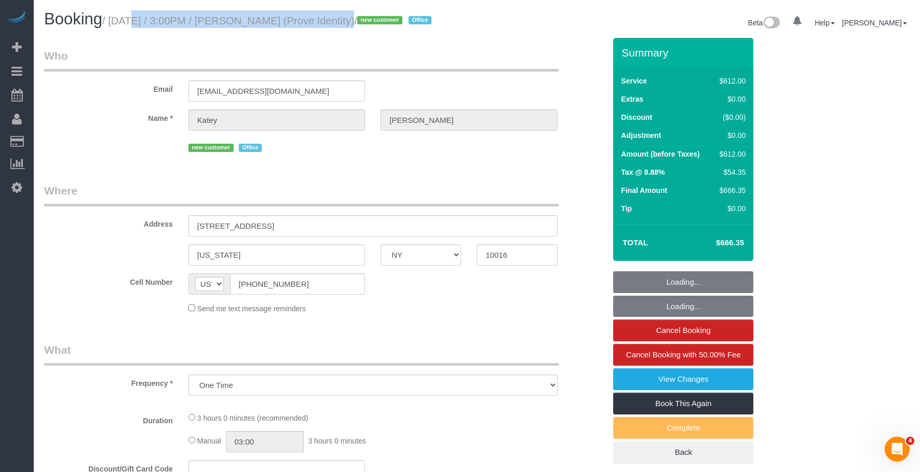
select select "string:stripe-pm_1S46pZ4VGloSiKo7P1gdMOV4"
select select "number:66"
select select "number:79"
select select "number:15"
select select "number:5"
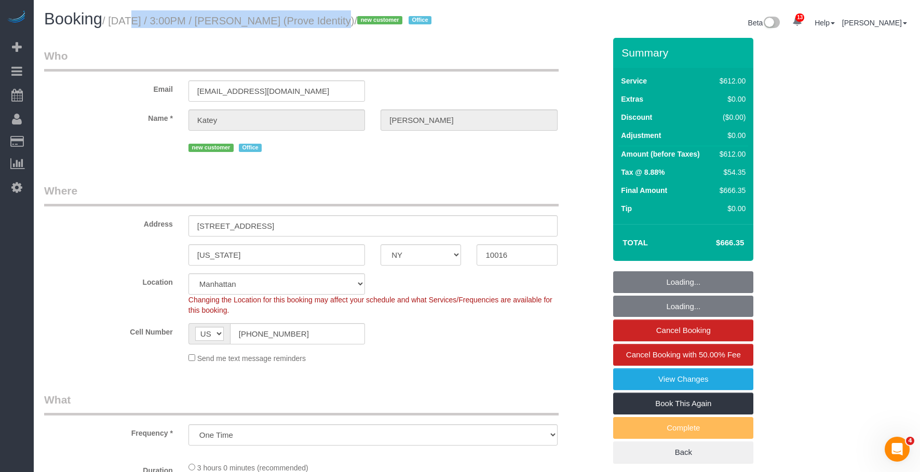
select select "3"
select select "180"
click at [328, 22] on small "/ September 08, 2025 / 3:00PM / Katey Corrado (Prove Identity) / new customer O…" at bounding box center [268, 20] width 332 height 11
select select "object:1211"
select select "spot1"
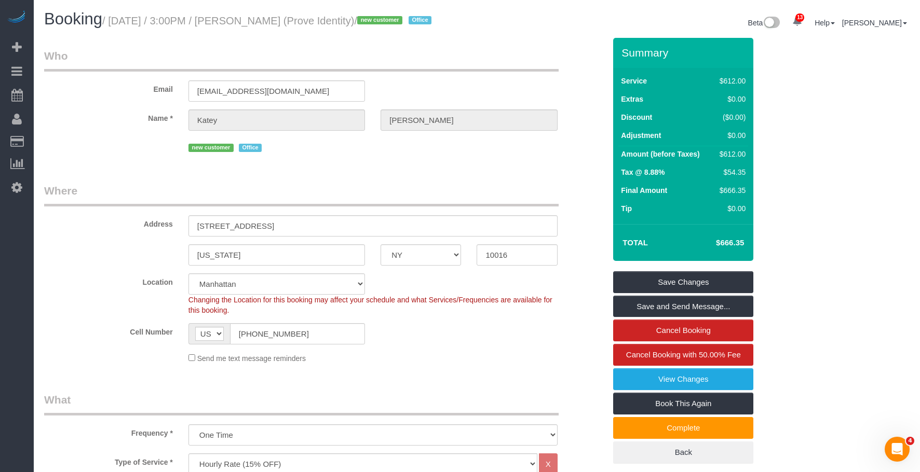
click at [457, 90] on div "Email kcorrado@prove.com" at bounding box center [324, 74] width 577 height 53
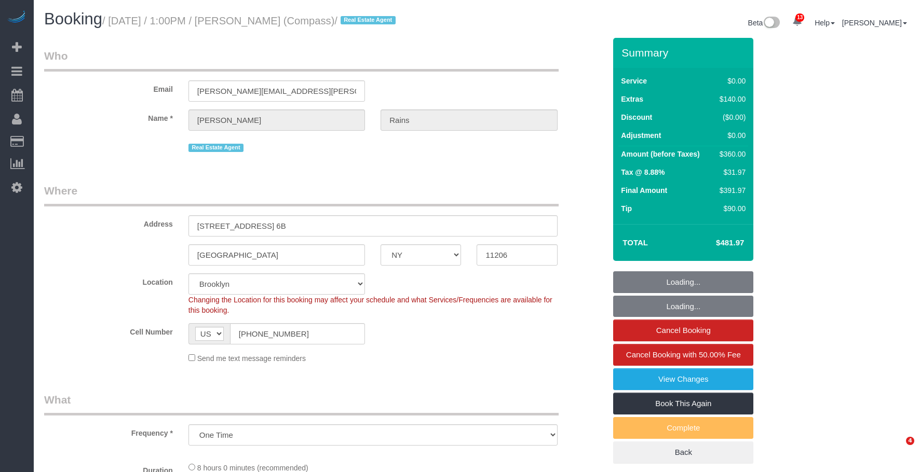
select select "NY"
select select "string:stripe-pm_1S4Q8b4VGloSiKo7y8bTb64Z"
click at [642, 376] on link "View Changes" at bounding box center [683, 379] width 140 height 22
select select "2"
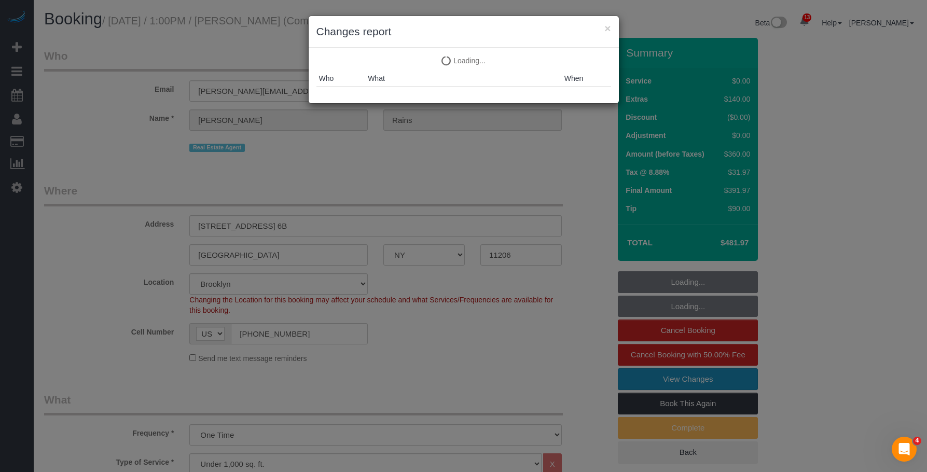
select select "object:871"
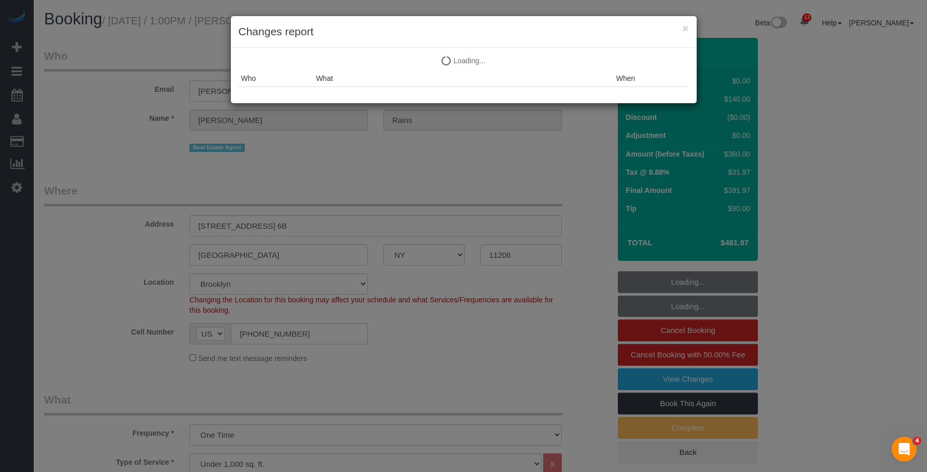
select select "spot1"
select select "number:89"
select select "number:90"
select select "number:15"
select select "number:5"
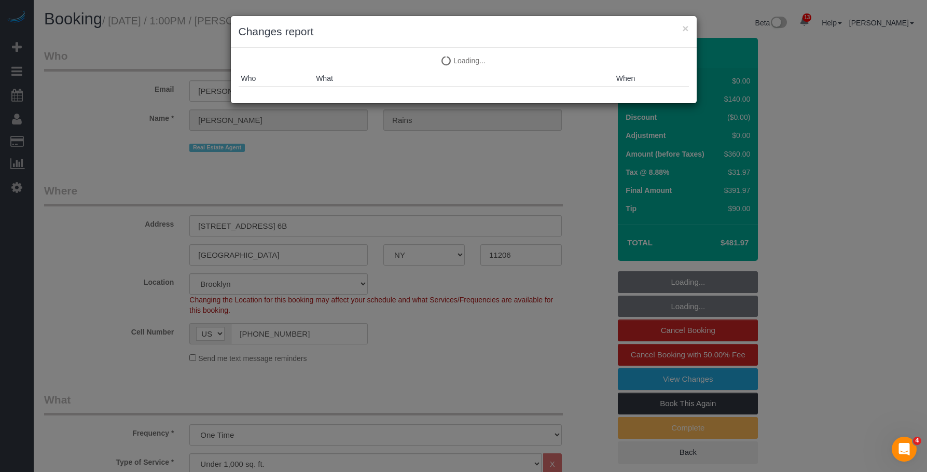
select select "2"
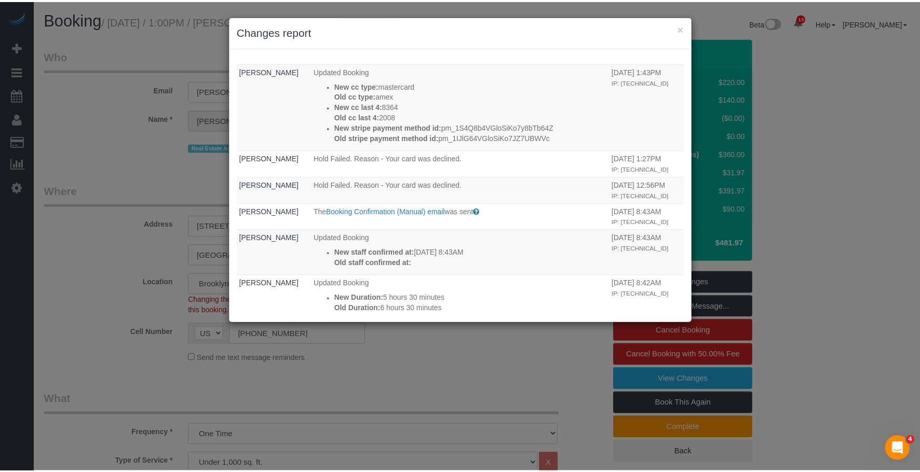
scroll to position [487, 0]
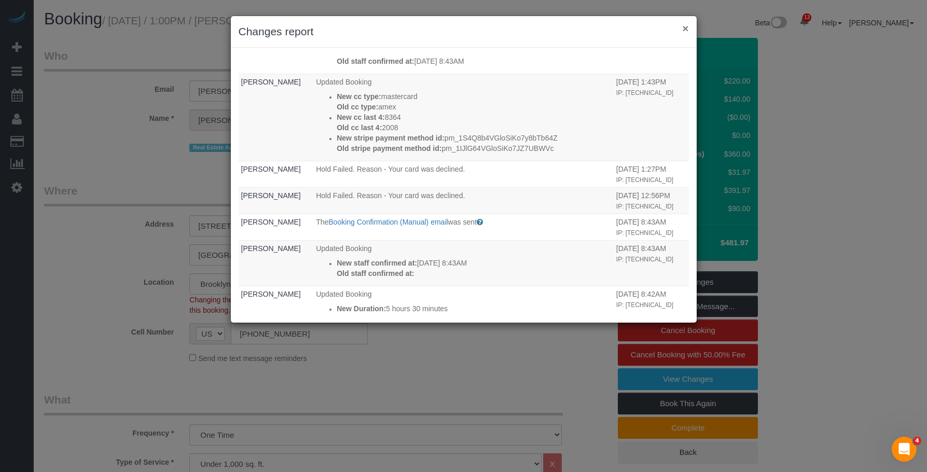
click at [686, 27] on button "×" at bounding box center [685, 28] width 6 height 11
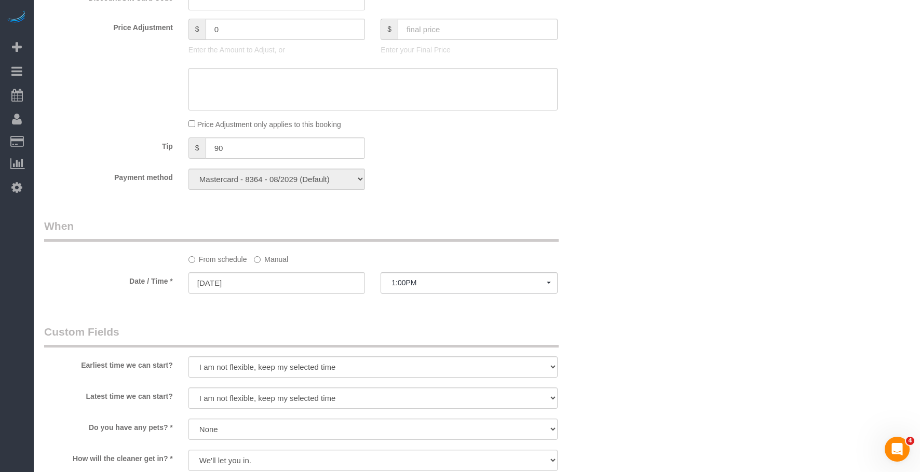
scroll to position [1142, 0]
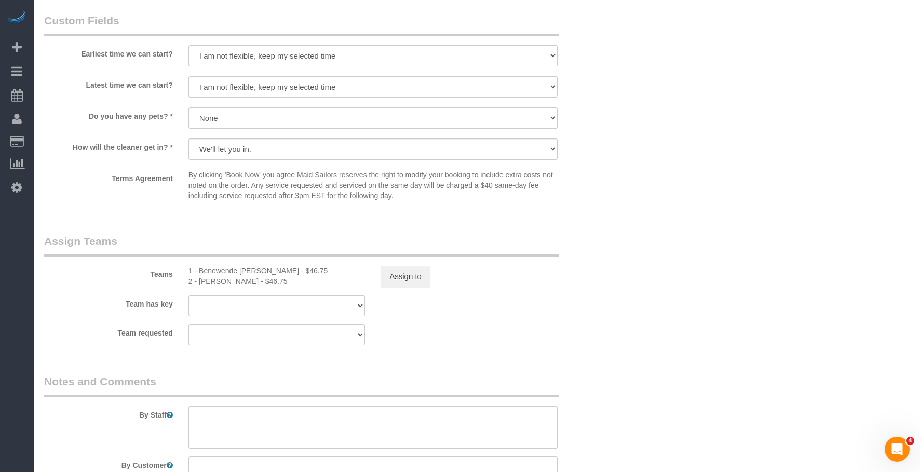
drag, startPoint x: 668, startPoint y: 261, endPoint x: 673, endPoint y: 260, distance: 5.3
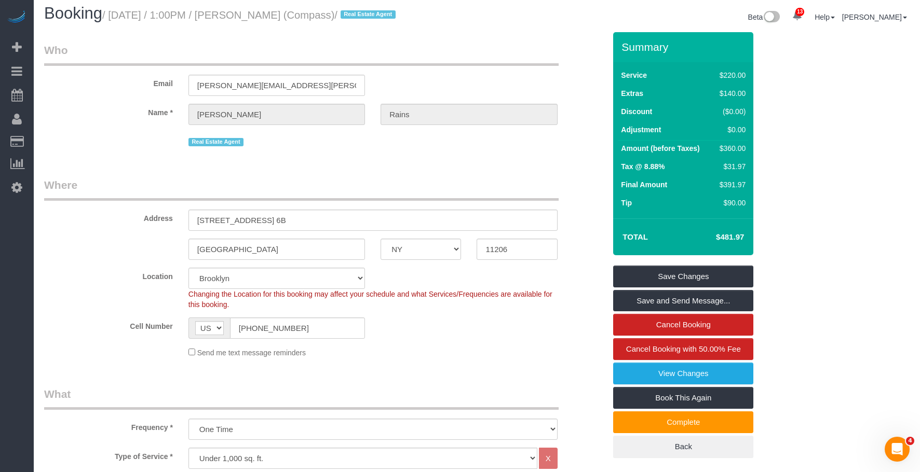
scroll to position [0, 0]
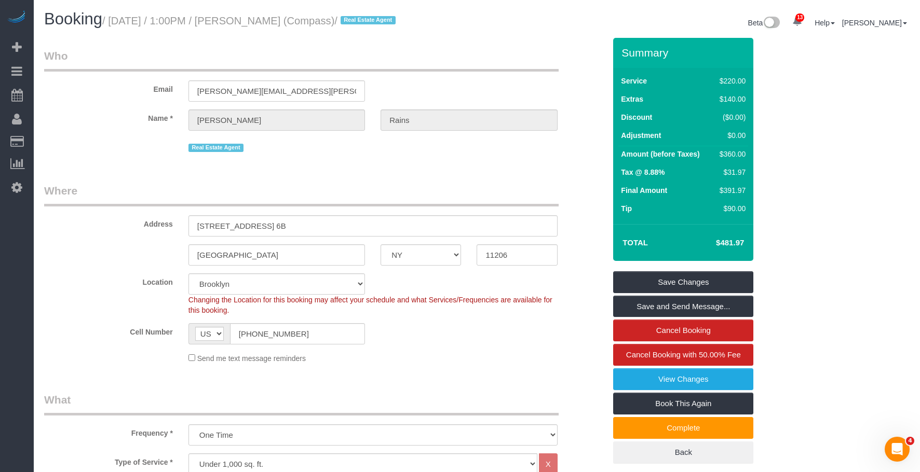
drag, startPoint x: 397, startPoint y: 166, endPoint x: 391, endPoint y: 165, distance: 6.3
drag, startPoint x: 113, startPoint y: 20, endPoint x: 325, endPoint y: 21, distance: 212.3
click at [325, 21] on small "/ September 08, 2025 / 1:00PM / Jessica Rains (Compass) / Real Estate Agent" at bounding box center [250, 20] width 296 height 11
copy small "September 08, 2025 / 1:00PM / Jessica Rains"
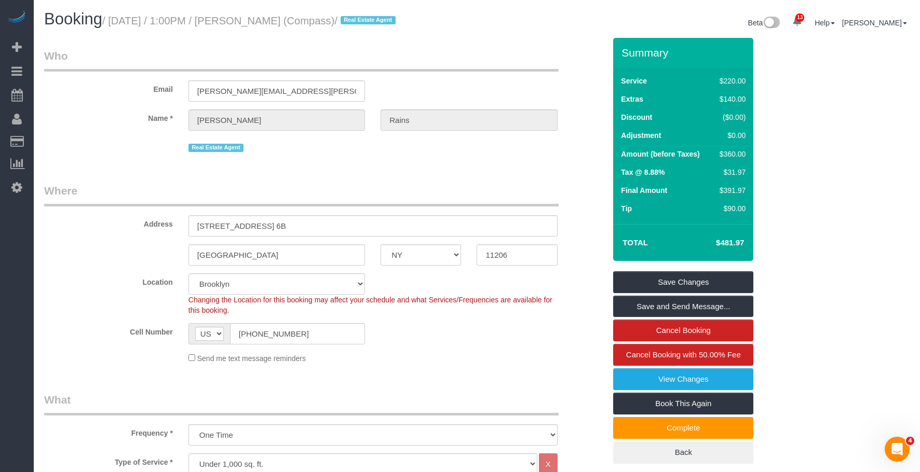
drag, startPoint x: 285, startPoint y: 95, endPoint x: 71, endPoint y: 65, distance: 216.4
click at [71, 65] on fieldset "Who Email jessica.rains@compass.com Name * Jessica Rains Real Estate Agent" at bounding box center [324, 105] width 561 height 114
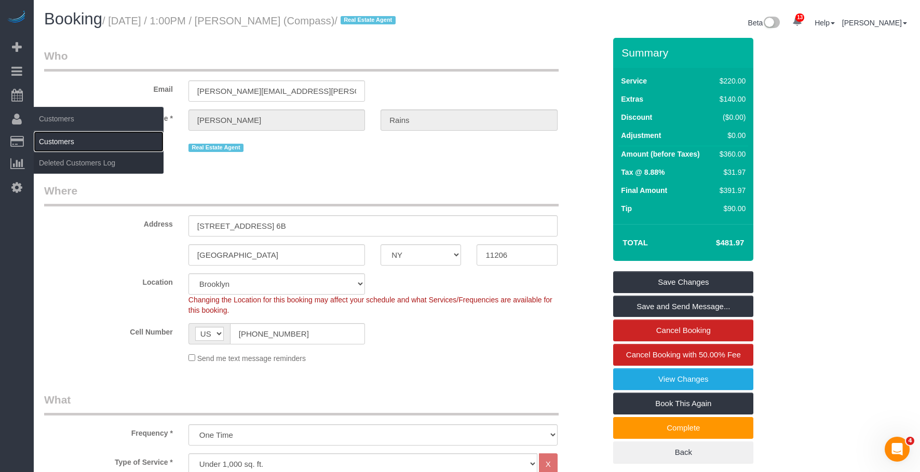
drag, startPoint x: 65, startPoint y: 140, endPoint x: 94, endPoint y: 133, distance: 29.2
click at [65, 140] on link "Customers" at bounding box center [99, 141] width 130 height 21
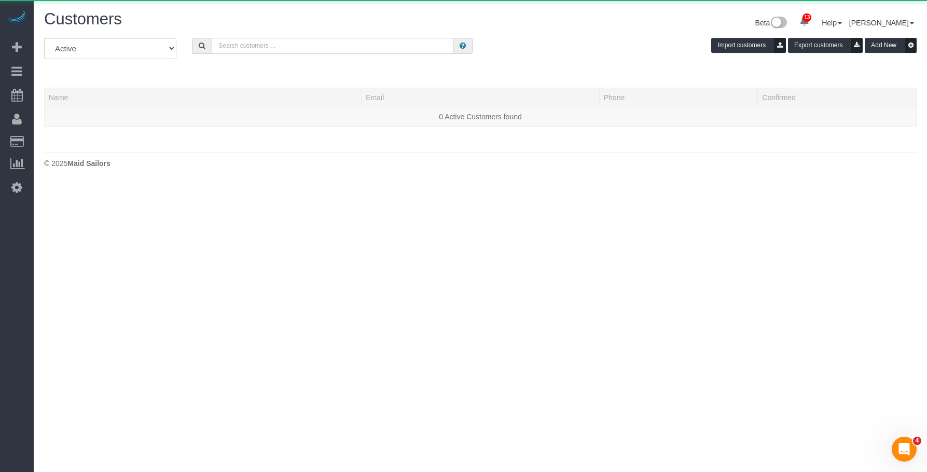
click at [354, 44] on input "text" at bounding box center [333, 46] width 242 height 16
paste input "[PERSON_NAME][EMAIL_ADDRESS][PERSON_NAME][DOMAIN_NAME]"
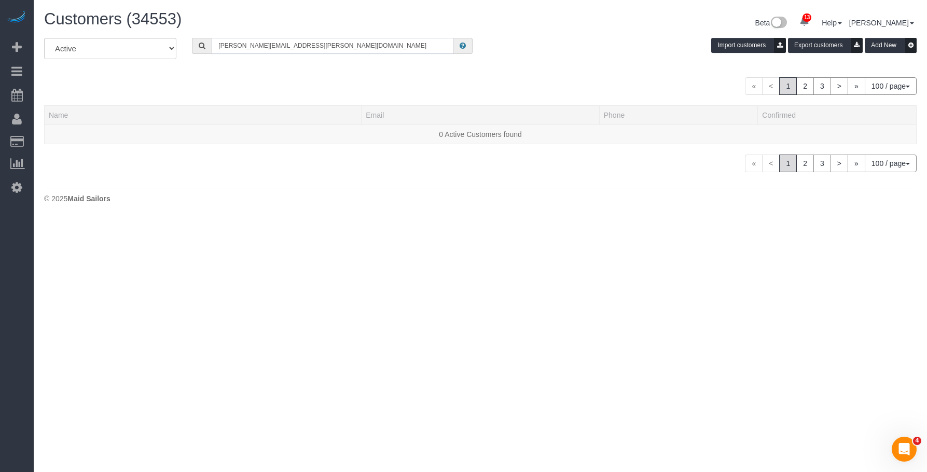
type input "[PERSON_NAME][EMAIL_ADDRESS][PERSON_NAME][DOMAIN_NAME]"
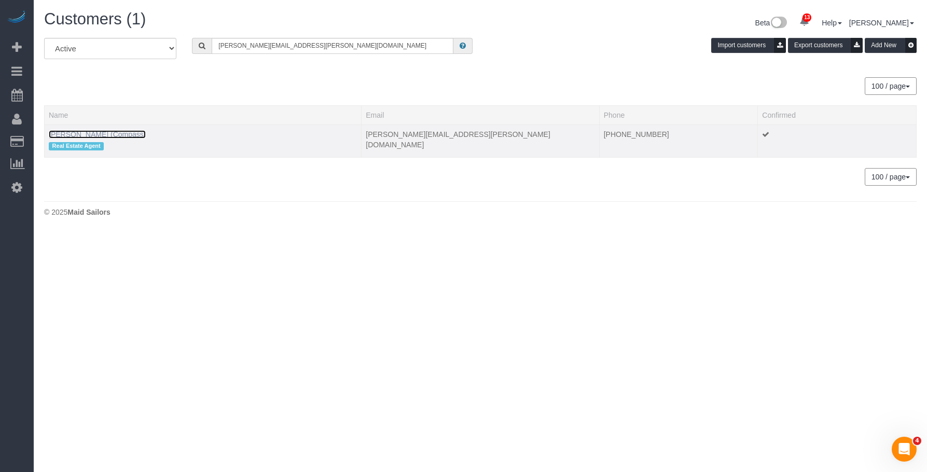
click at [112, 133] on link "Jessica Rains (Compass)" at bounding box center [97, 134] width 97 height 8
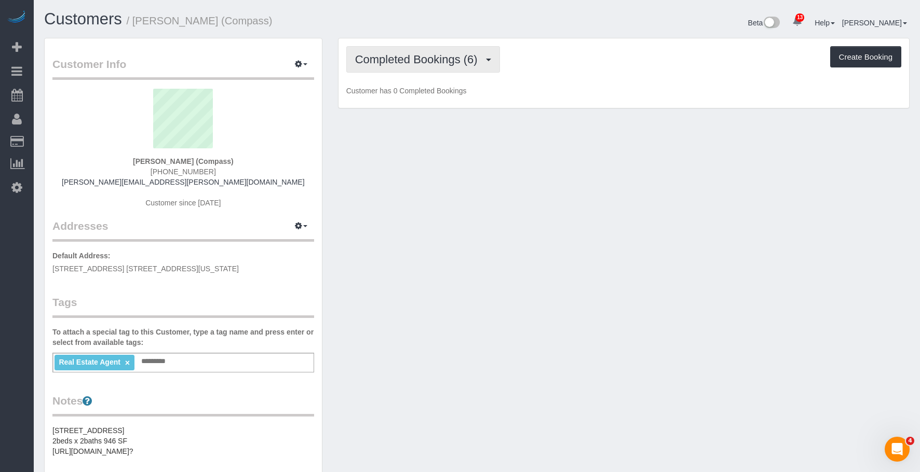
drag, startPoint x: 389, startPoint y: 54, endPoint x: 387, endPoint y: 93, distance: 39.0
click at [389, 54] on span "Completed Bookings (6)" at bounding box center [419, 59] width 128 height 13
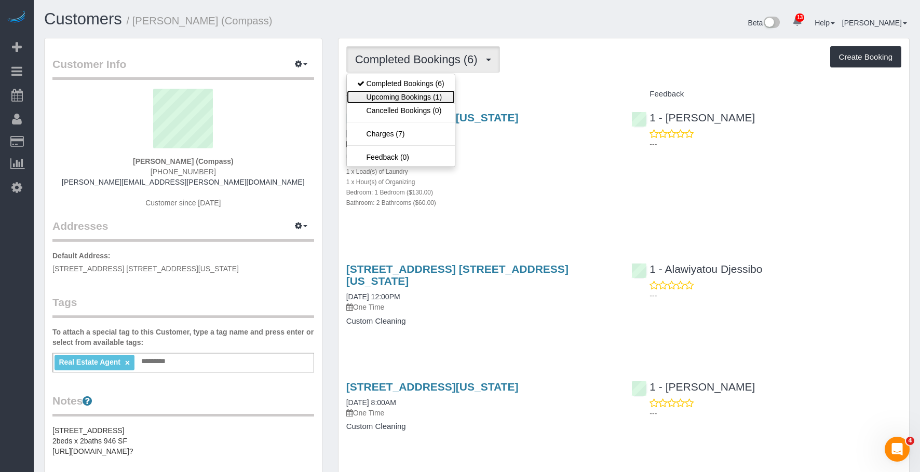
click at [387, 94] on link "Upcoming Bookings (1)" at bounding box center [401, 96] width 108 height 13
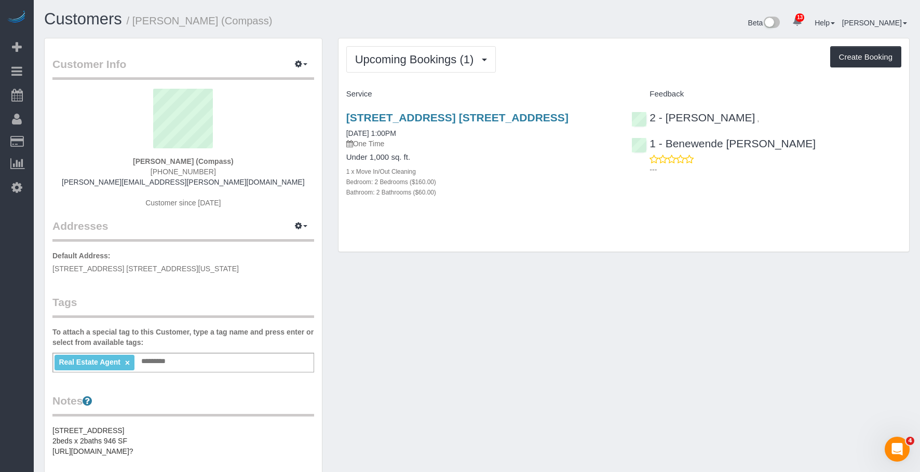
drag, startPoint x: 407, startPoint y: 114, endPoint x: 607, endPoint y: 113, distance: 199.3
click at [607, 113] on div "6 Renaissance Court, Apt. 6b, Brooklyn, NY 11206 09/08/2025 1:00PM One Time Und…" at bounding box center [480, 160] width 285 height 115
copy link "6 Renaissance Court, Apt. 6b, Brooklyn, NY 11206"
click at [613, 31] on div "Beta 13 Your Notifications You have 0 alerts × You have 1 to charge for 09/06/2…" at bounding box center [697, 24] width 441 height 28
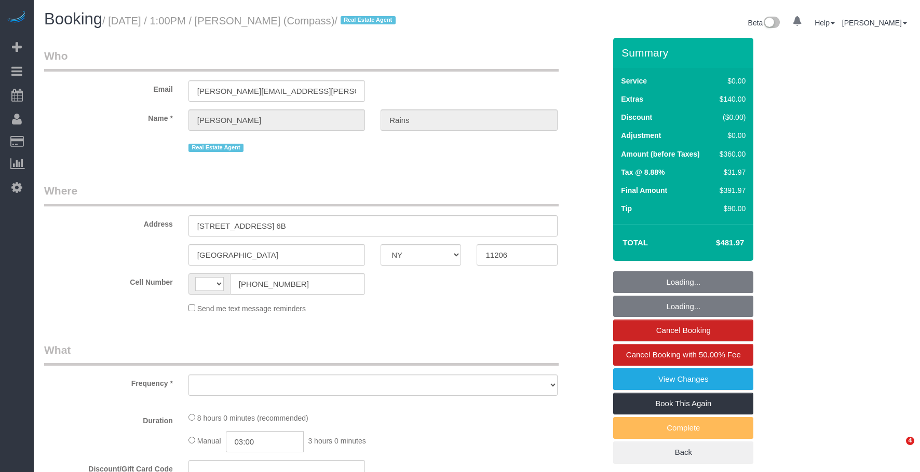
select select "NY"
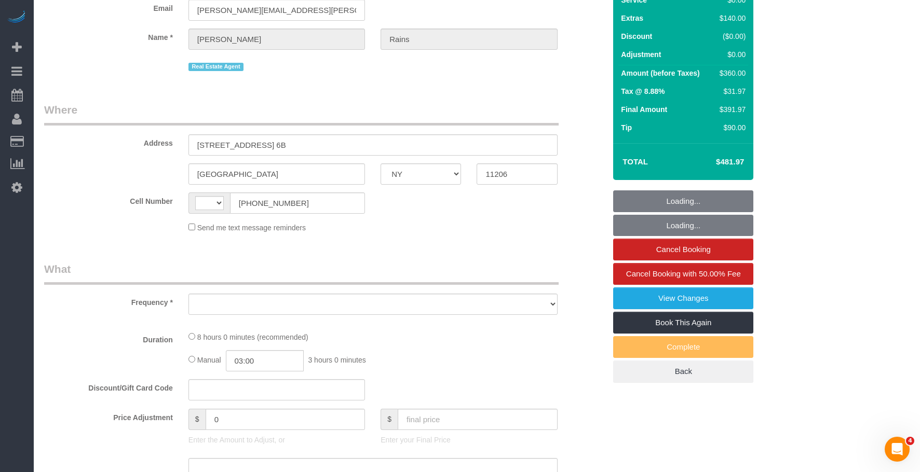
select select "object:459"
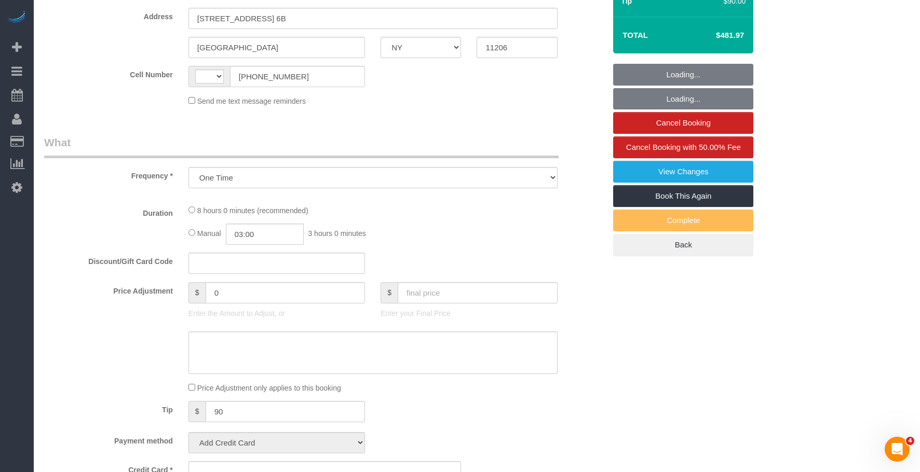
select select "number:89"
select select "number:90"
select select "number:15"
select select "number:5"
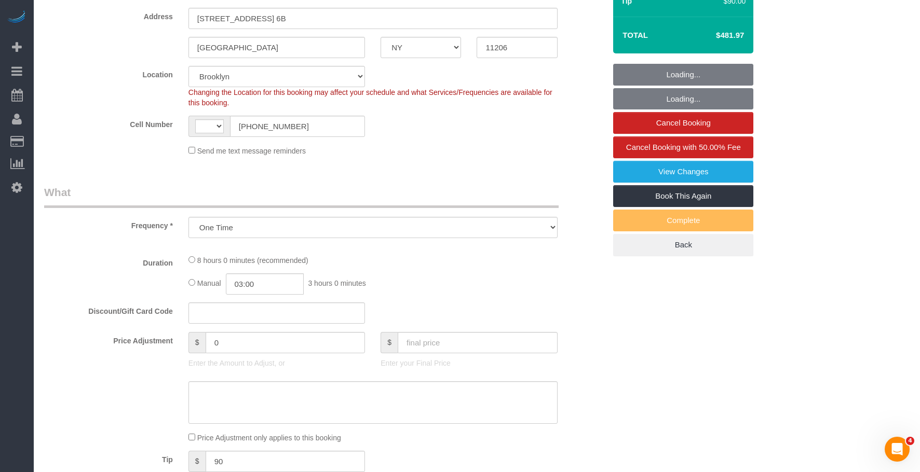
select select "string:stripe-pm_1S4Q8b4VGloSiKo7y8bTb64Z"
select select "string:[GEOGRAPHIC_DATA]"
select select "object:896"
select select "spot1"
select select "2"
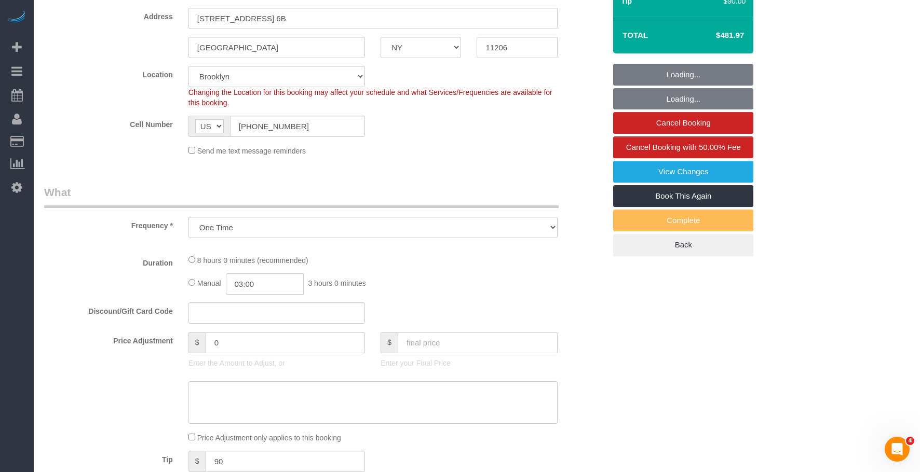
select select "2"
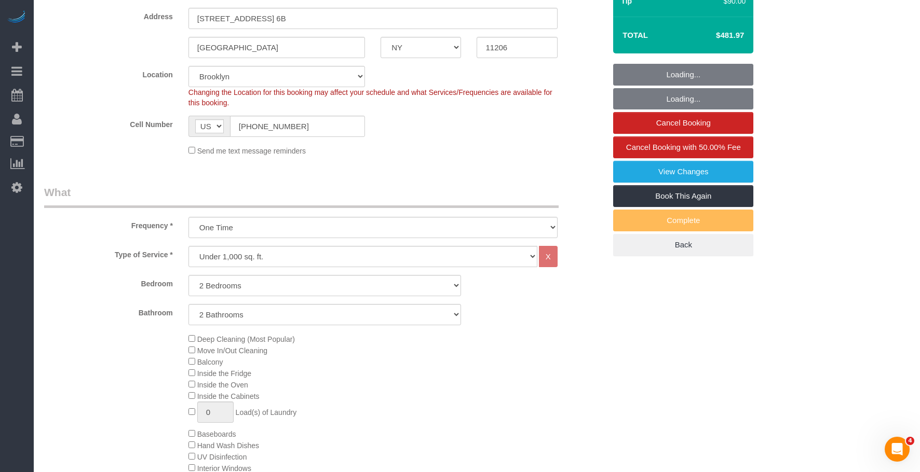
select select "2"
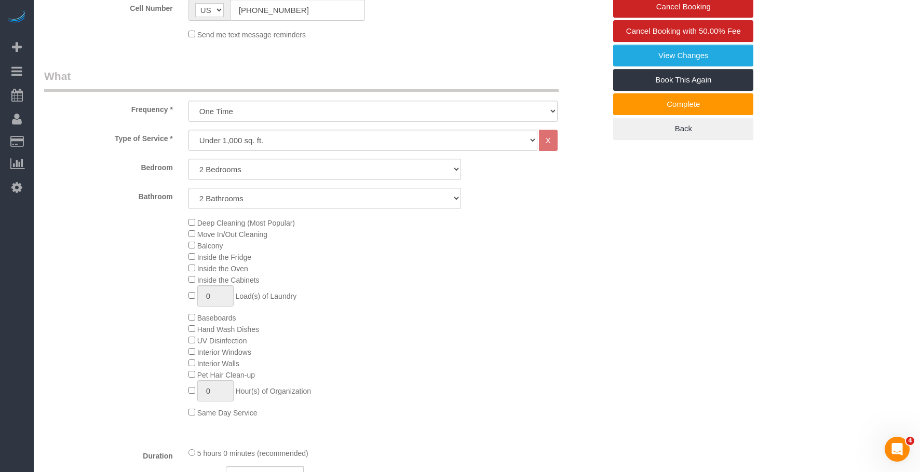
scroll to position [311, 0]
